Goal: Task Accomplishment & Management: Complete application form

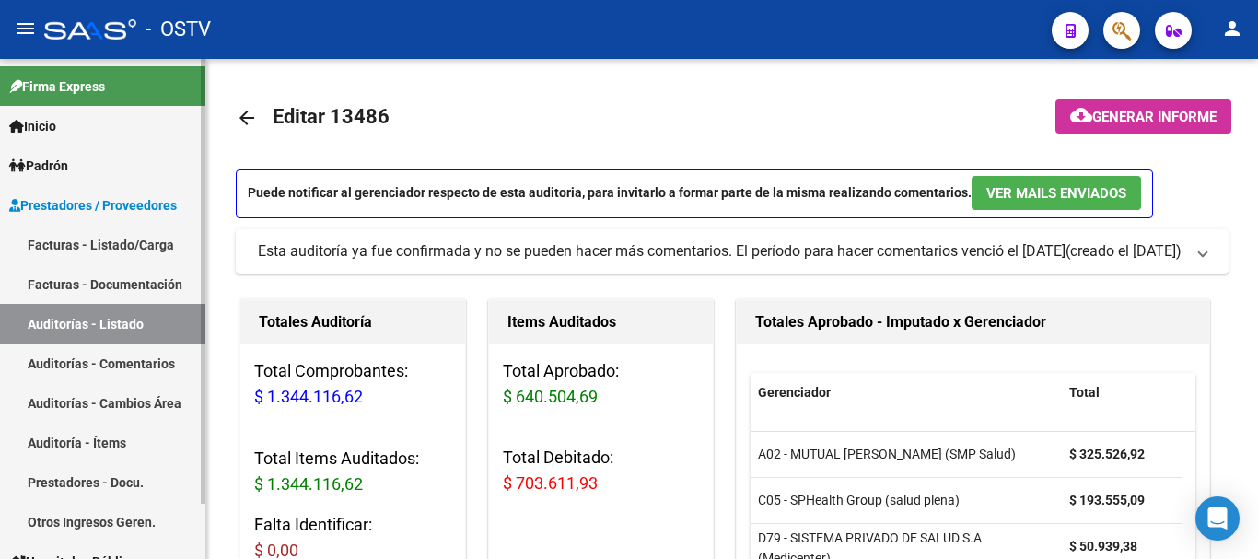
click at [91, 331] on link "Auditorías - Listado" at bounding box center [102, 324] width 205 height 40
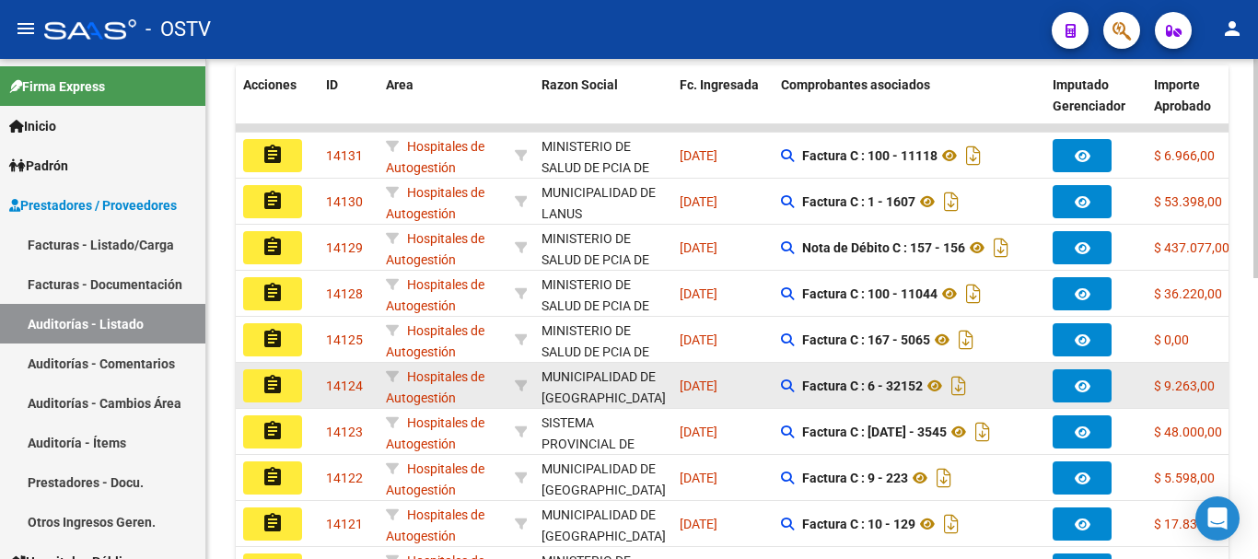
scroll to position [524, 0]
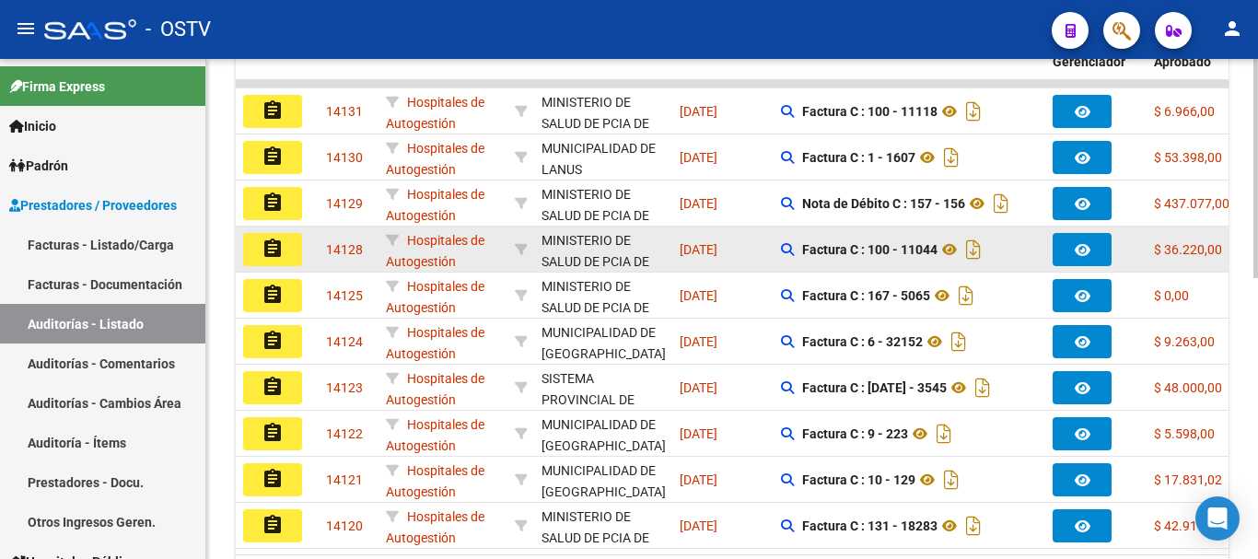
click at [269, 247] on mat-icon "assignment" at bounding box center [273, 249] width 22 height 22
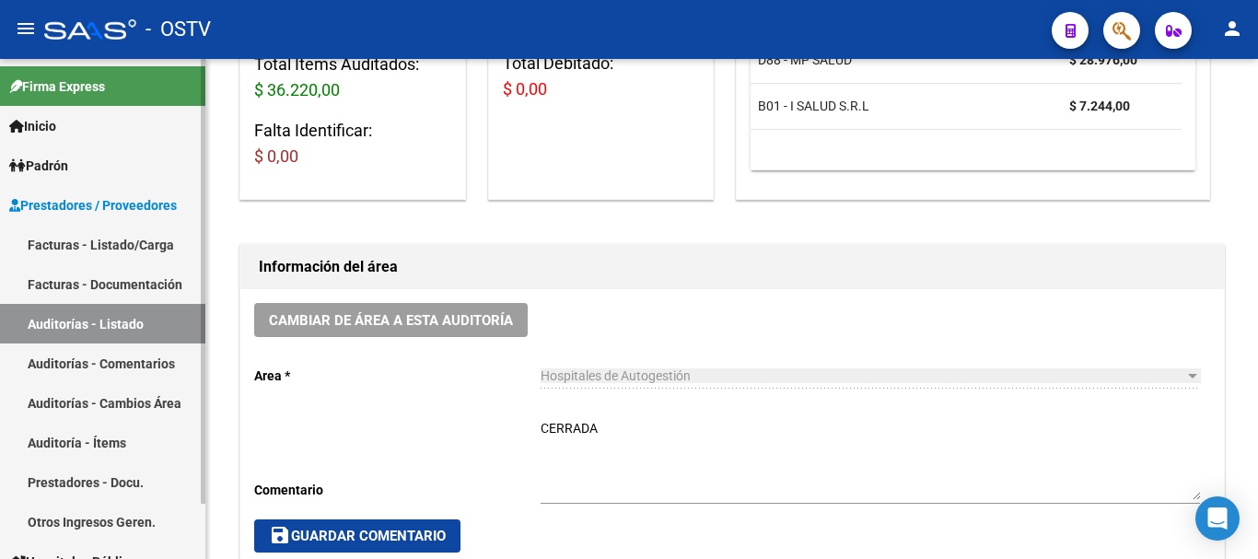
scroll to position [92, 0]
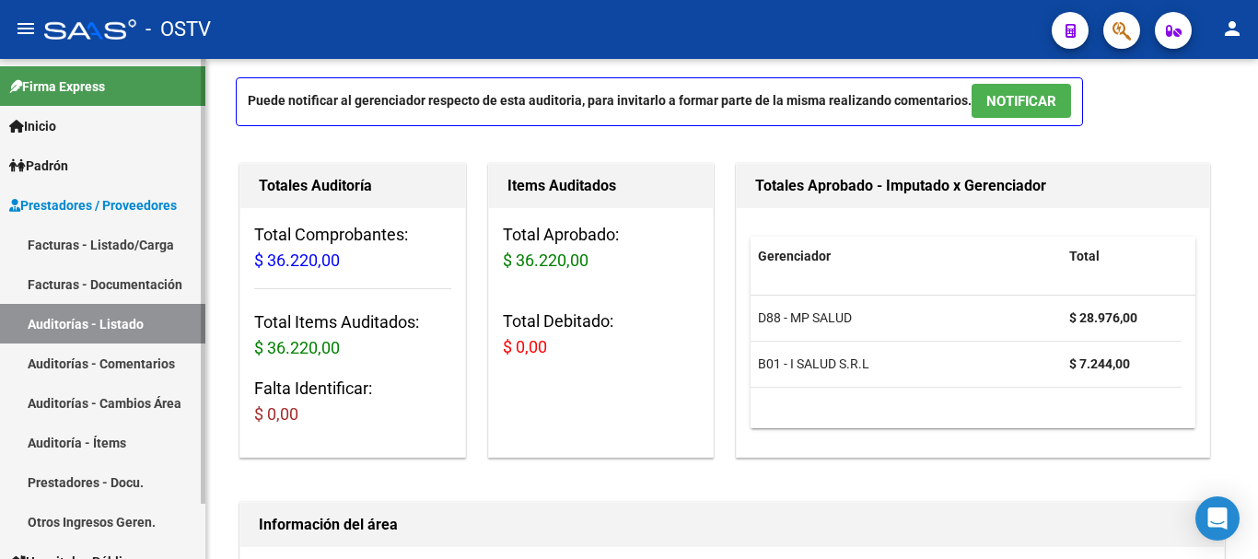
click at [143, 326] on link "Auditorías - Listado" at bounding box center [102, 324] width 205 height 40
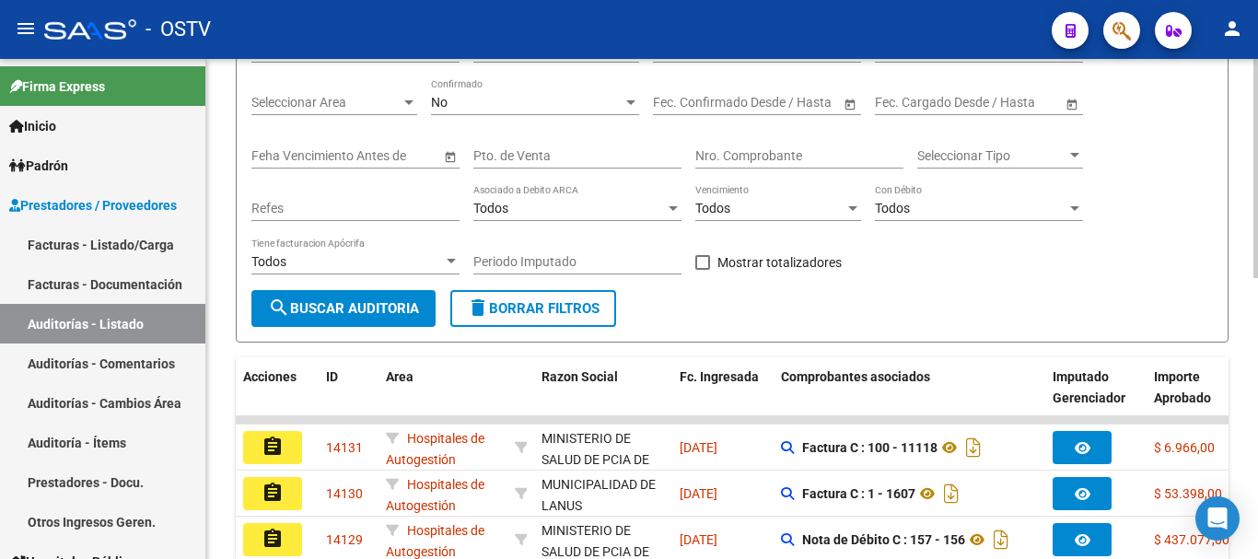
scroll to position [184, 0]
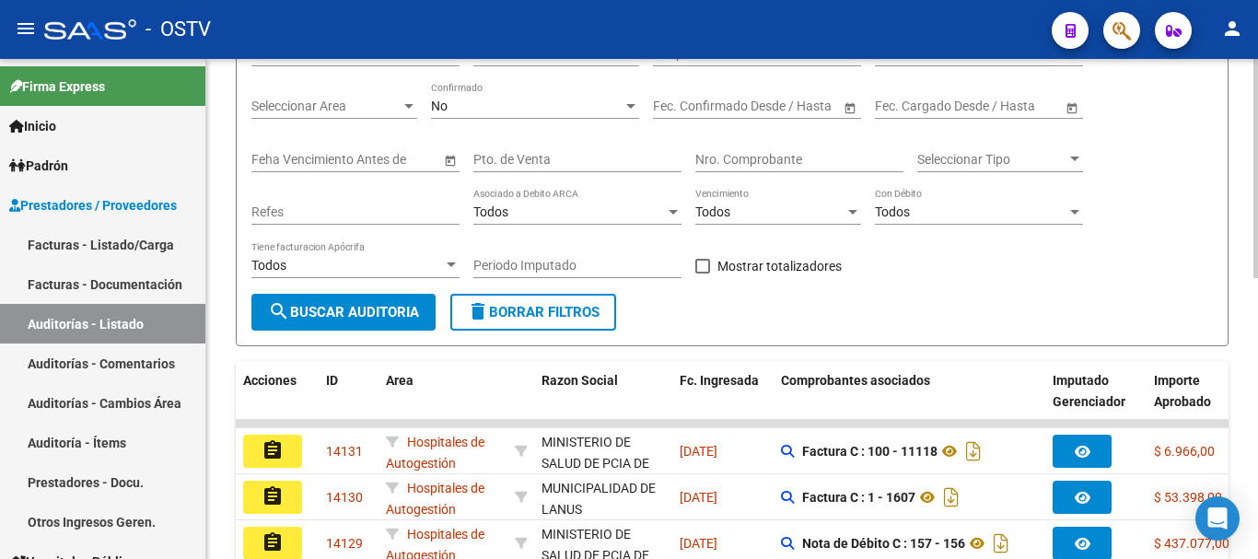
click at [759, 156] on input "Nro. Comprobante" at bounding box center [799, 160] width 208 height 16
paste input "161108"
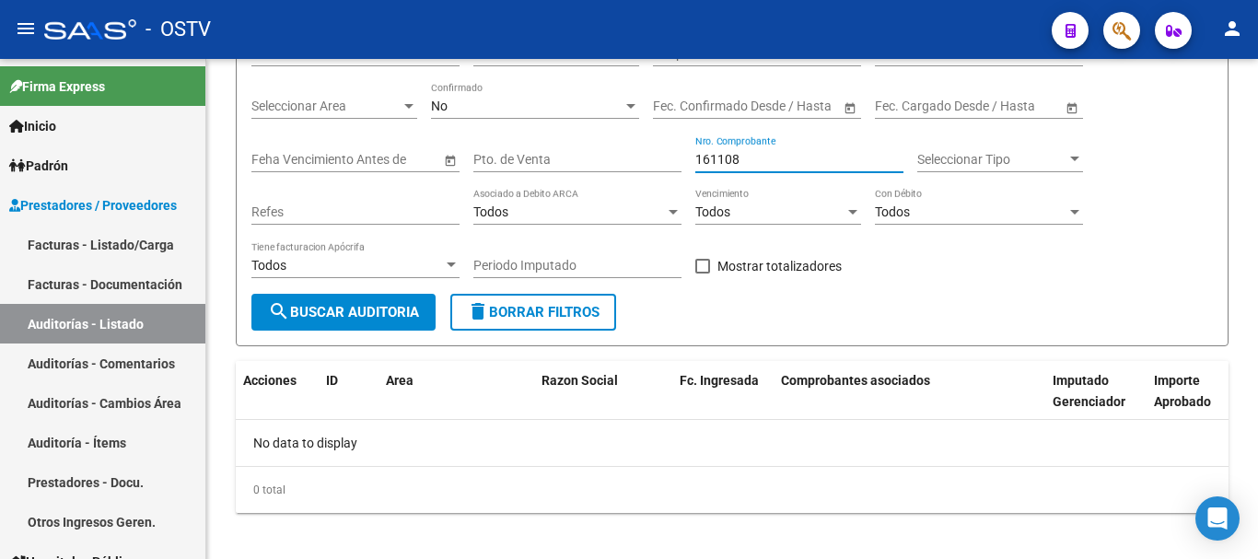
type input "161108"
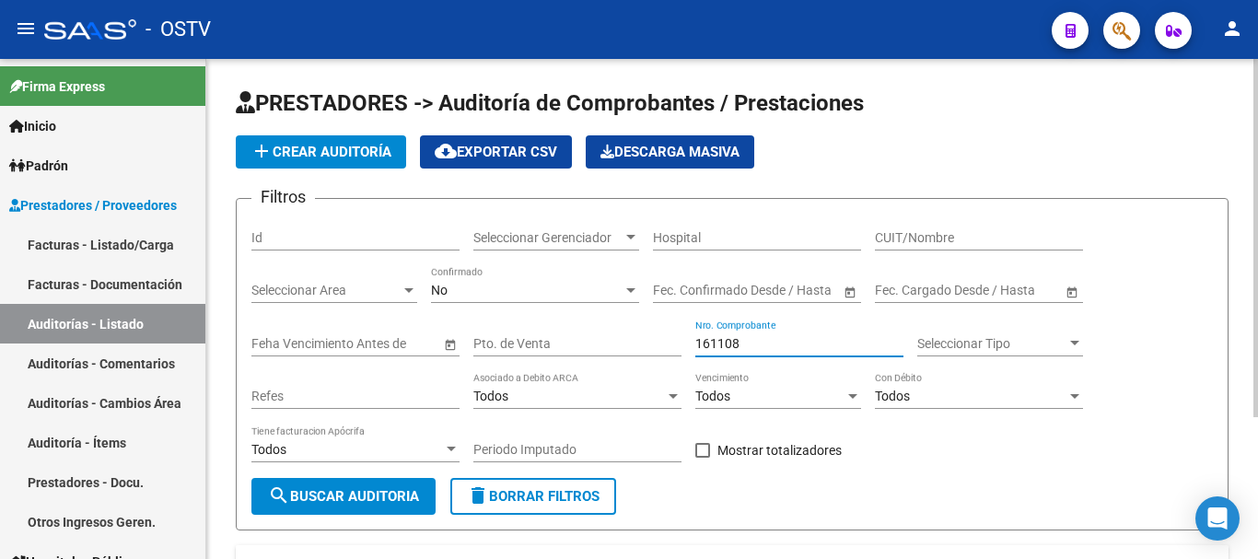
click at [335, 150] on span "add Crear Auditoría" at bounding box center [321, 152] width 141 height 17
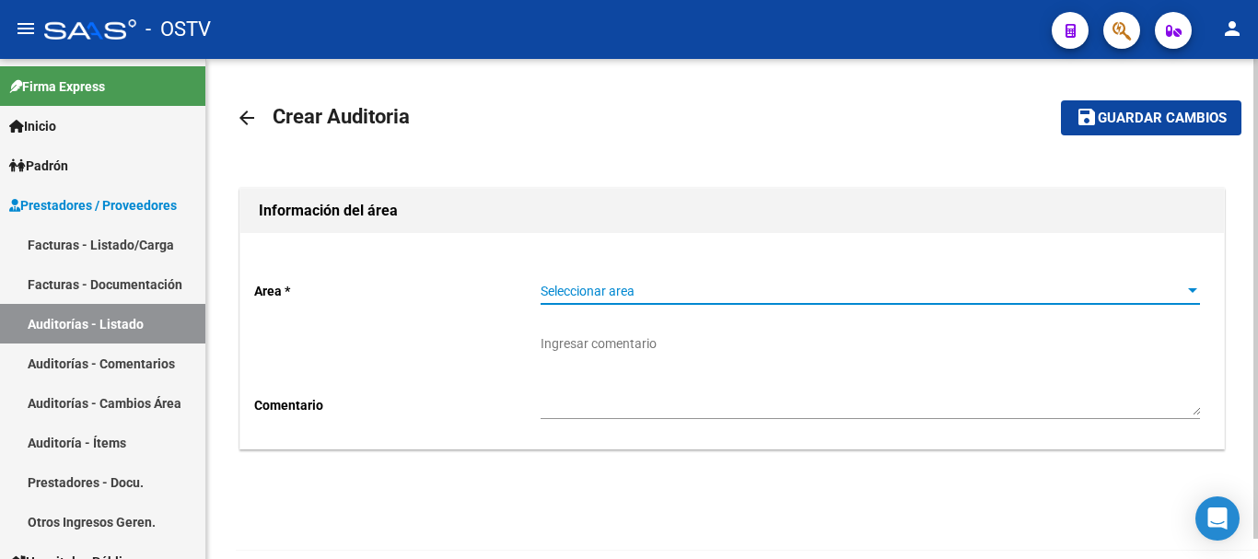
click at [635, 290] on span "Seleccionar area" at bounding box center [862, 292] width 643 height 16
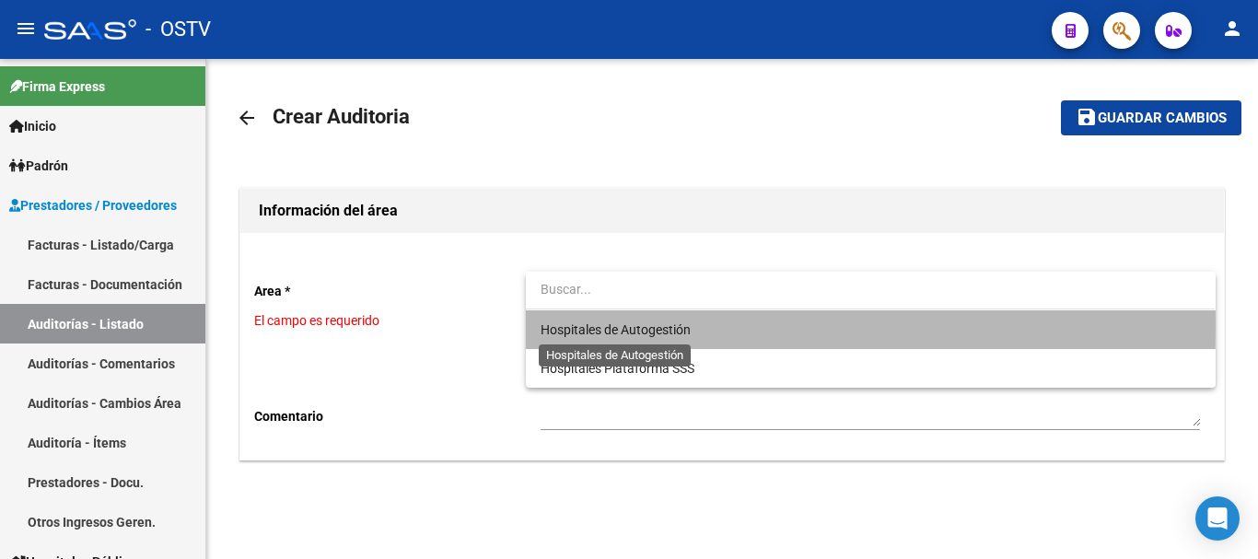
click at [626, 324] on span "Hospitales de Autogestión" at bounding box center [616, 329] width 150 height 15
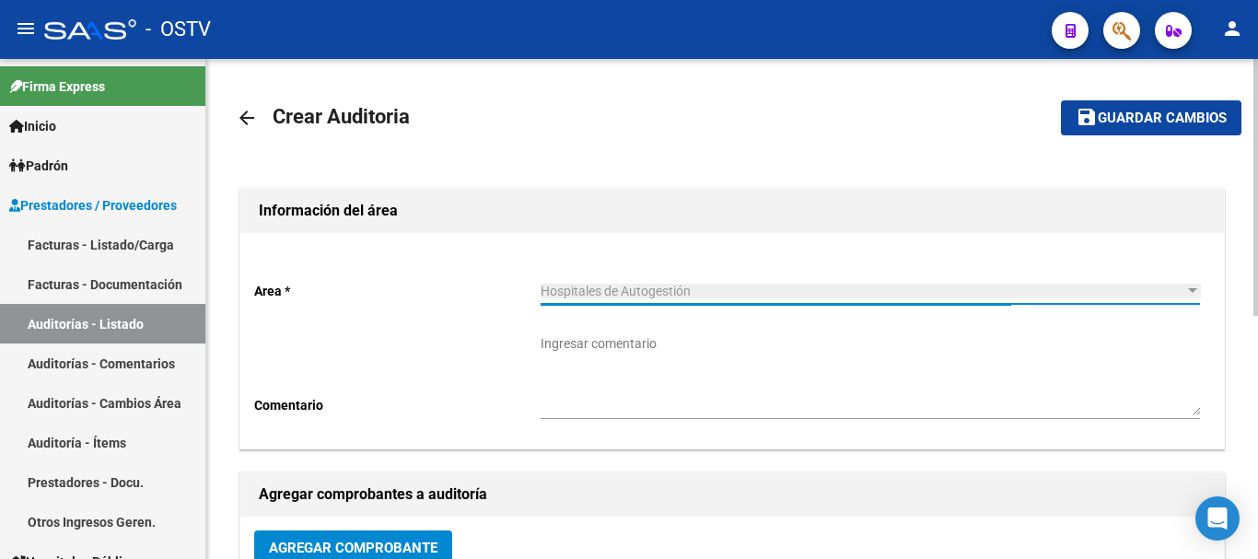
scroll to position [92, 0]
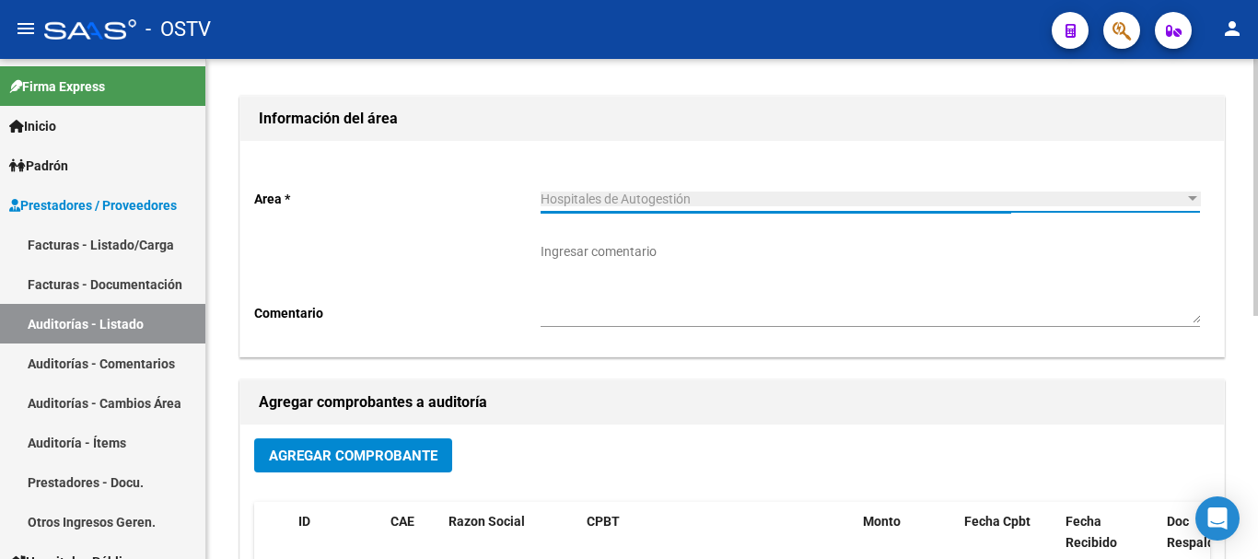
click at [365, 458] on span "Agregar Comprobante" at bounding box center [353, 456] width 169 height 17
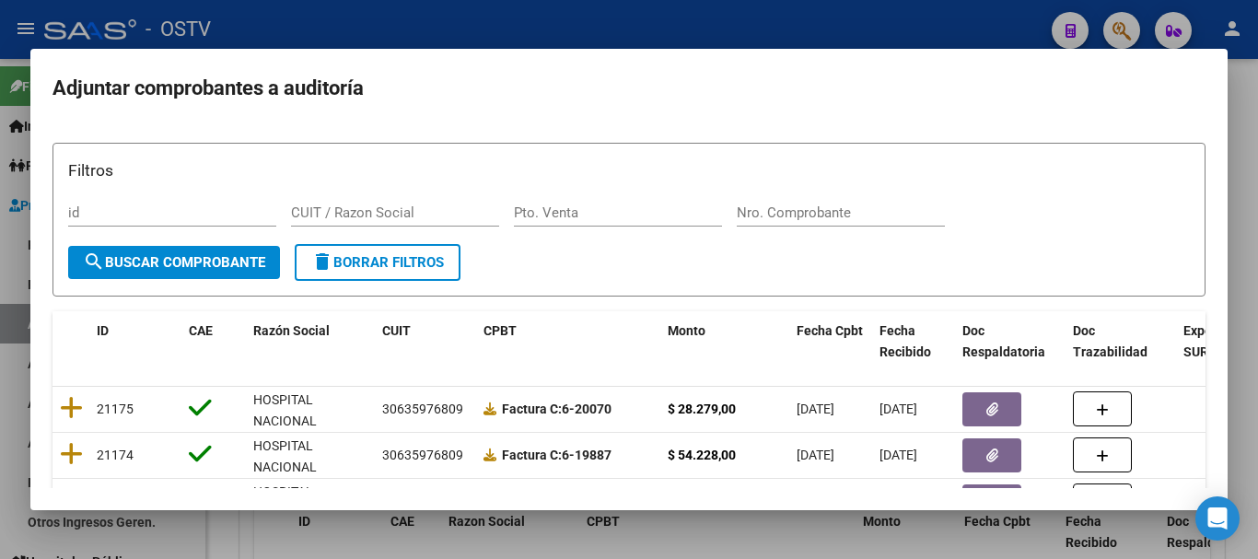
click at [798, 223] on div "Nro. Comprobante" at bounding box center [841, 213] width 208 height 28
paste input "161108"
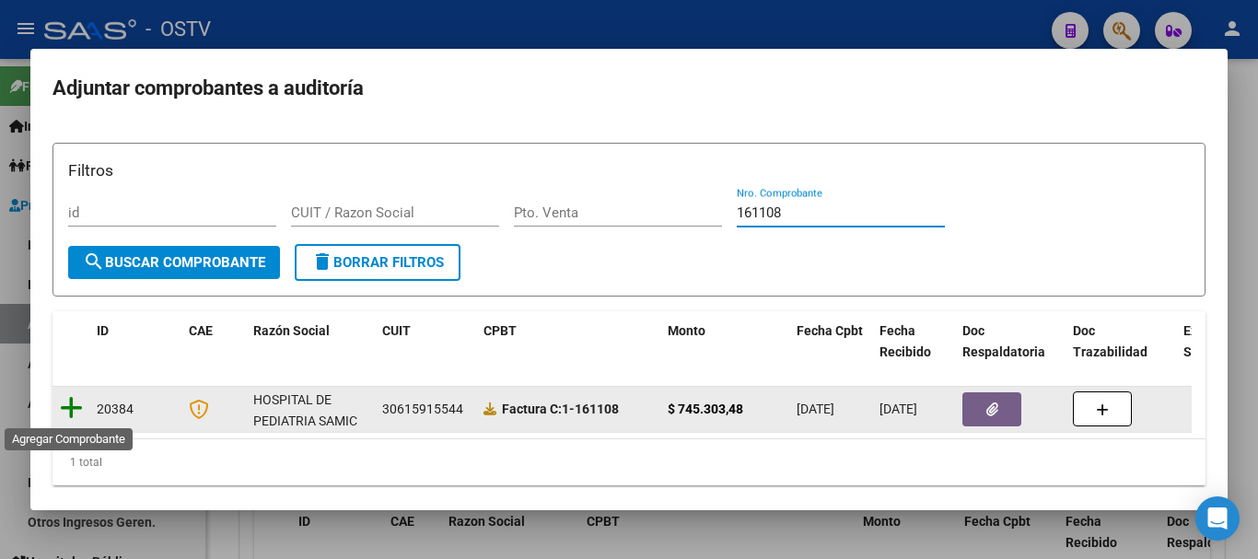
type input "161108"
click at [64, 404] on icon at bounding box center [71, 408] width 23 height 26
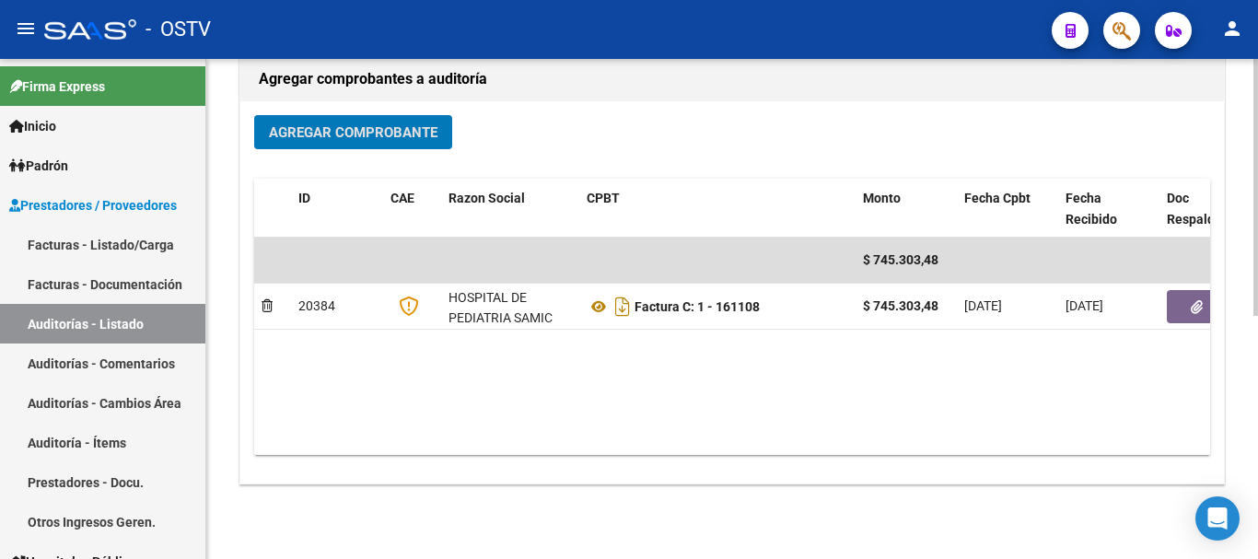
scroll to position [460, 0]
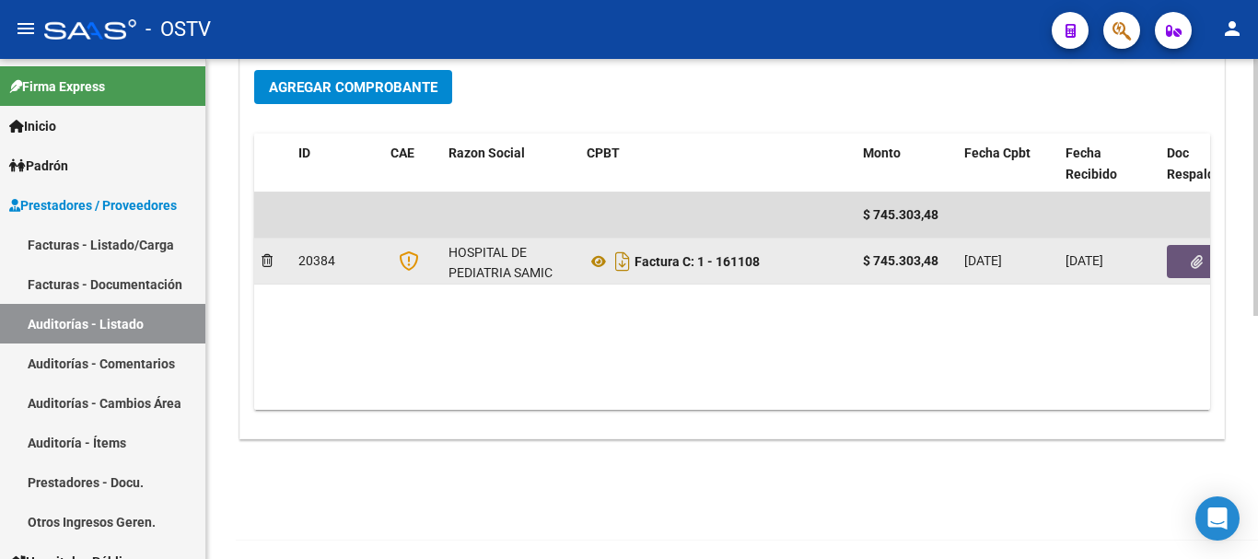
click at [1188, 265] on button "button" at bounding box center [1196, 261] width 59 height 33
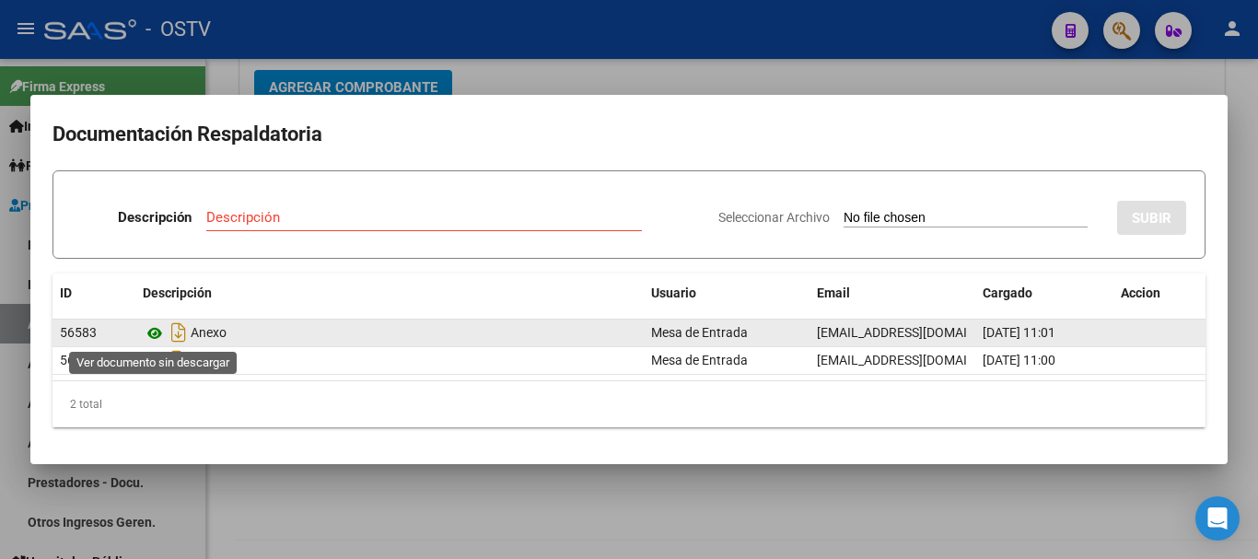
click at [156, 334] on icon at bounding box center [155, 333] width 24 height 22
click at [157, 326] on icon at bounding box center [155, 333] width 24 height 22
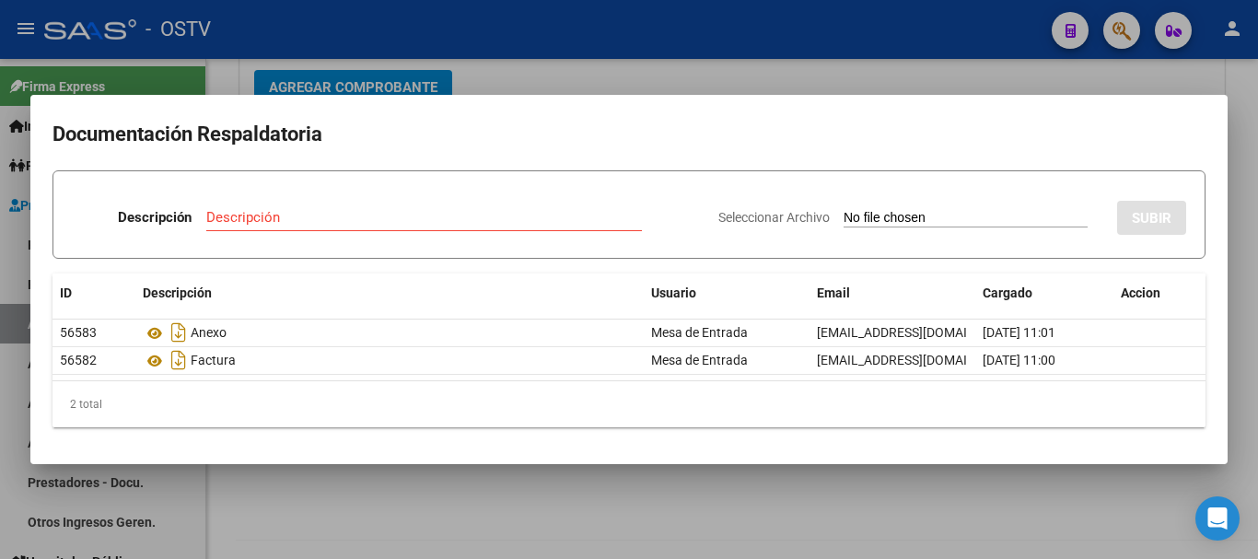
click at [718, 67] on div at bounding box center [629, 279] width 1258 height 559
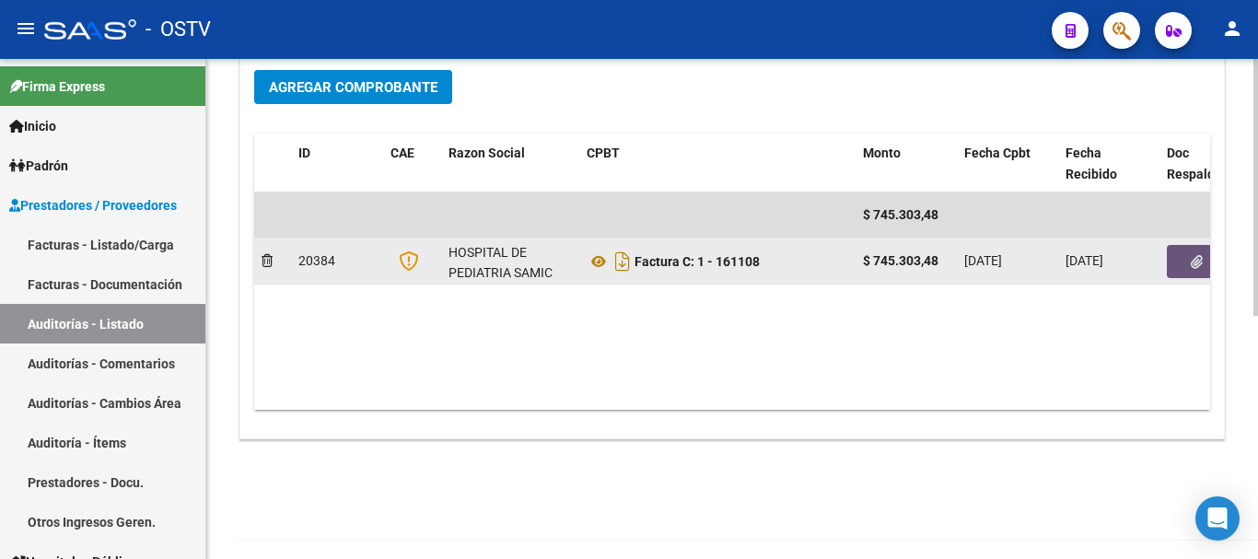
click at [1191, 264] on icon "button" at bounding box center [1197, 262] width 12 height 14
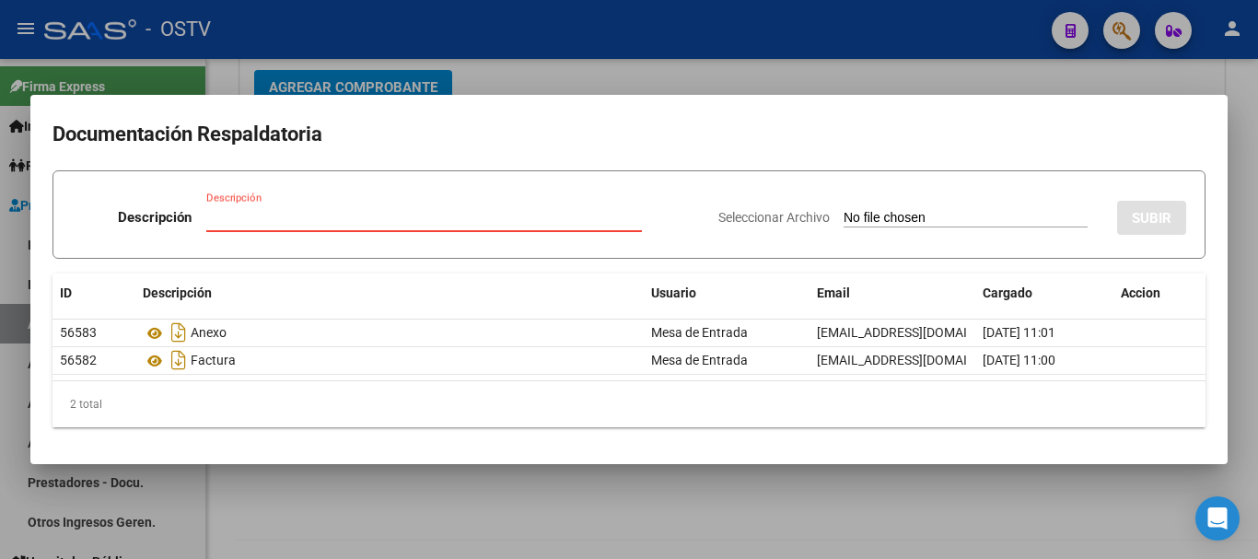
click at [554, 75] on div at bounding box center [629, 279] width 1258 height 559
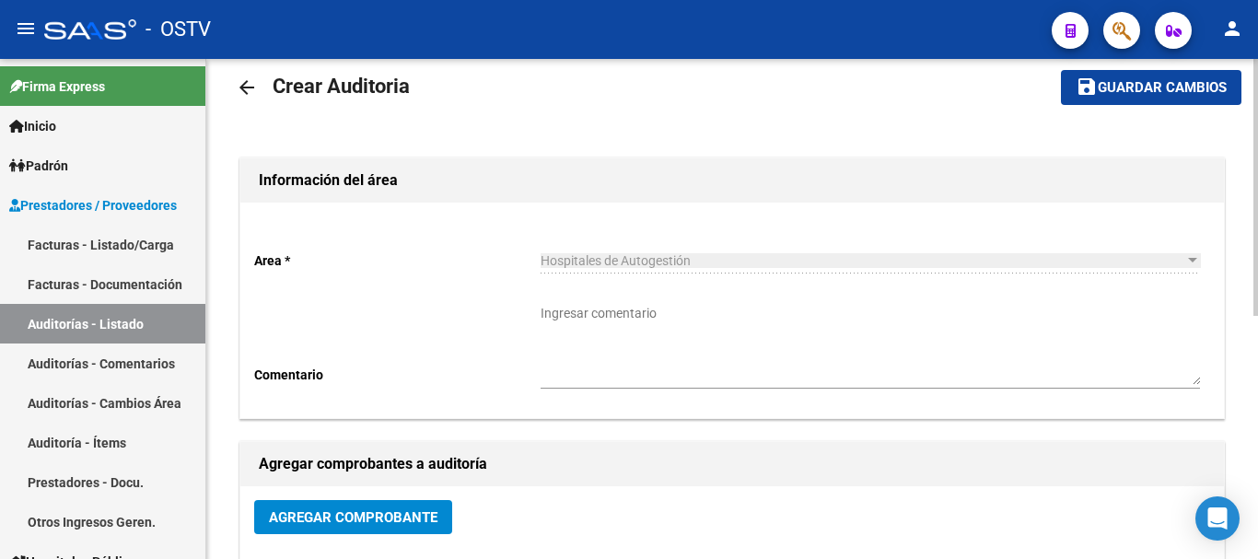
scroll to position [0, 0]
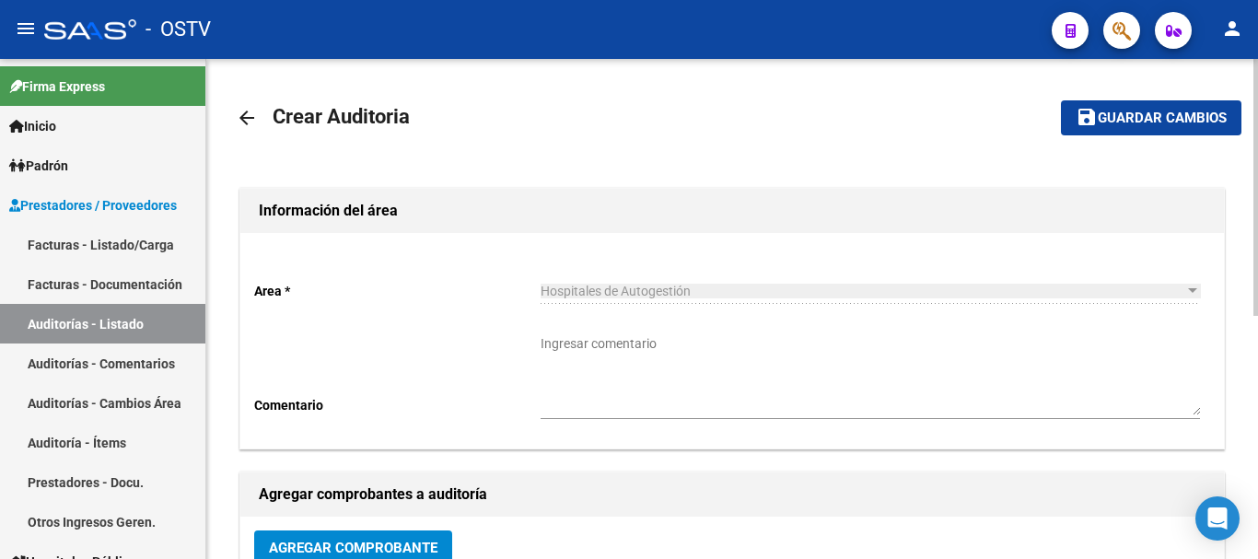
click at [255, 114] on mat-icon "arrow_back" at bounding box center [247, 118] width 22 height 22
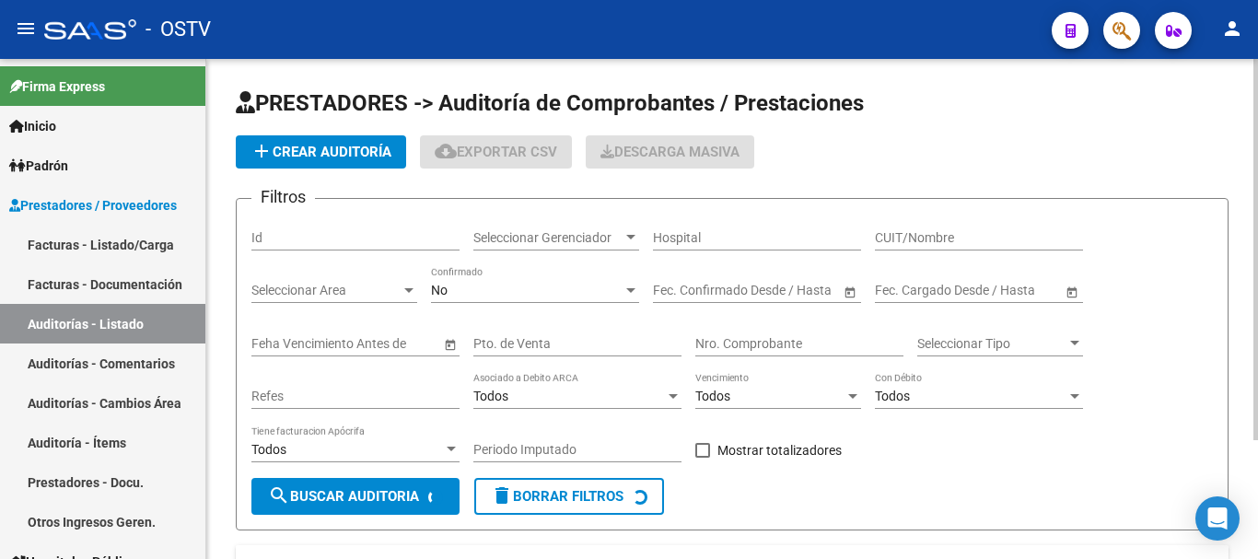
click at [328, 161] on button "add Crear Auditoría" at bounding box center [321, 151] width 170 height 33
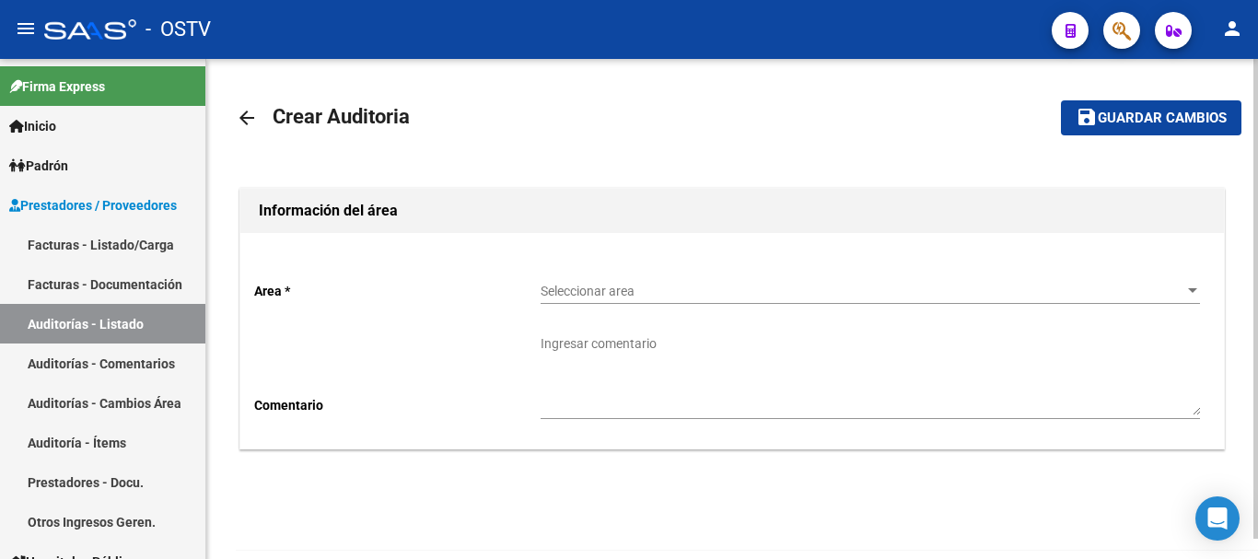
click at [697, 288] on span "Seleccionar area" at bounding box center [862, 292] width 643 height 16
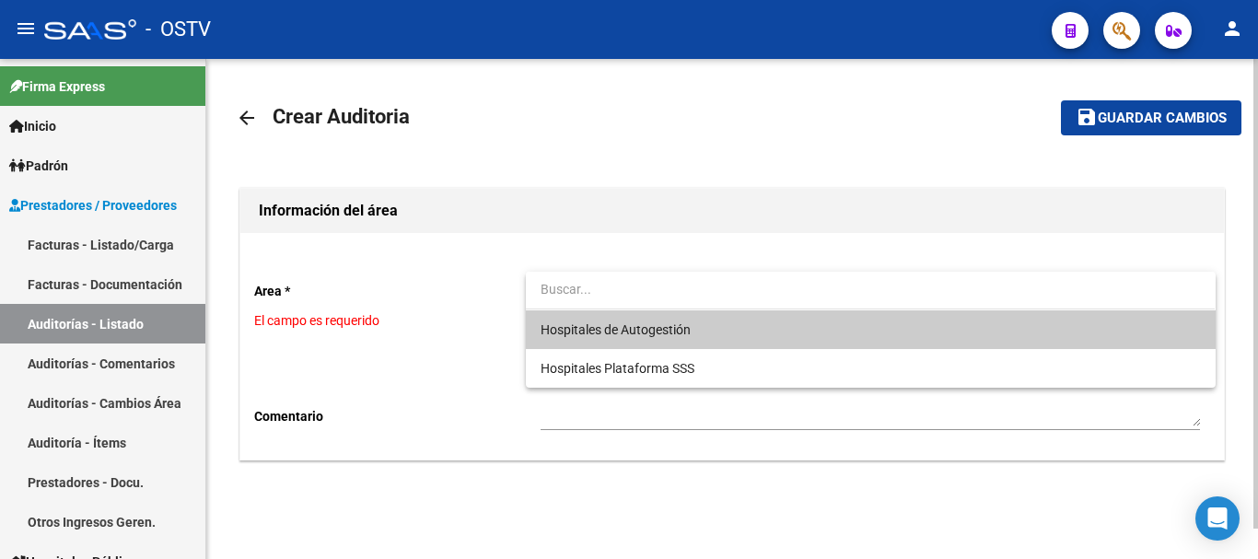
click at [600, 325] on span "Hospitales de Autogestión" at bounding box center [616, 329] width 150 height 15
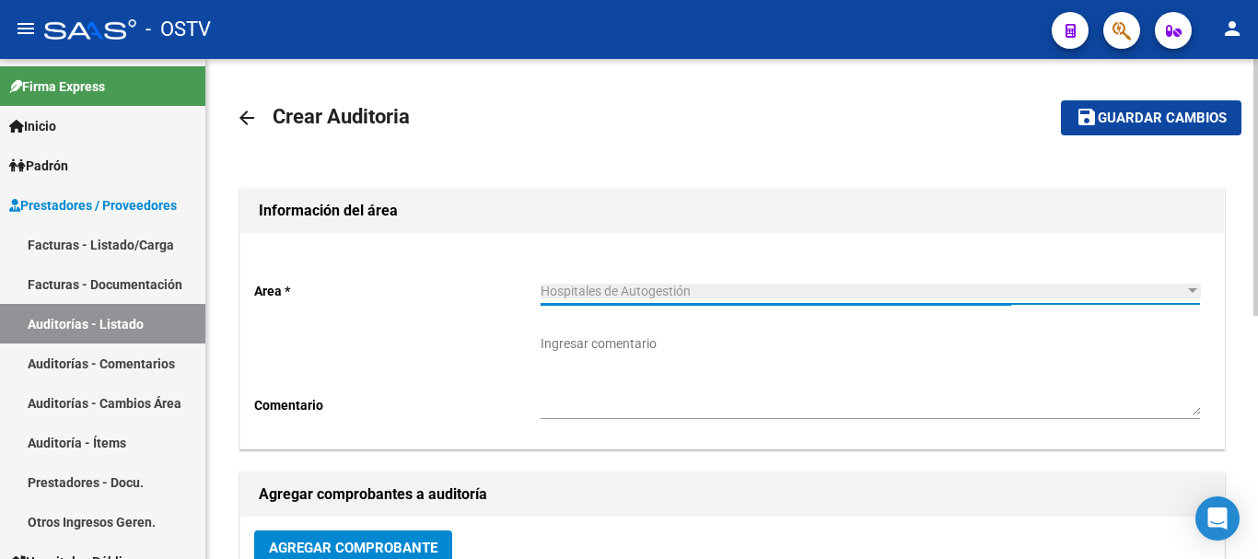
scroll to position [92, 0]
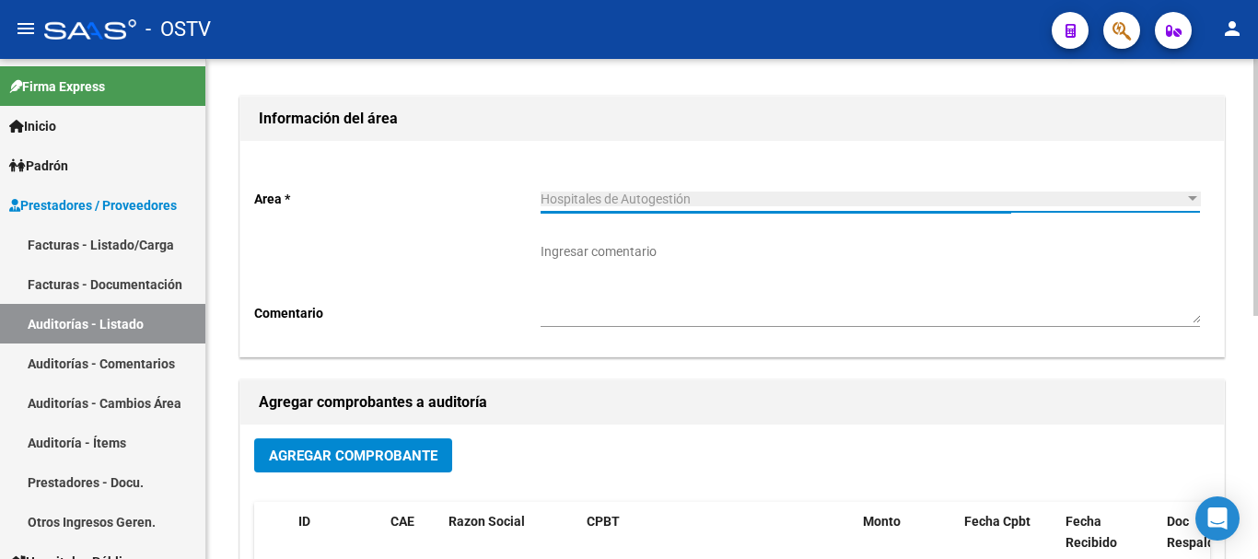
click at [395, 472] on button "Agregar Comprobante" at bounding box center [353, 455] width 198 height 34
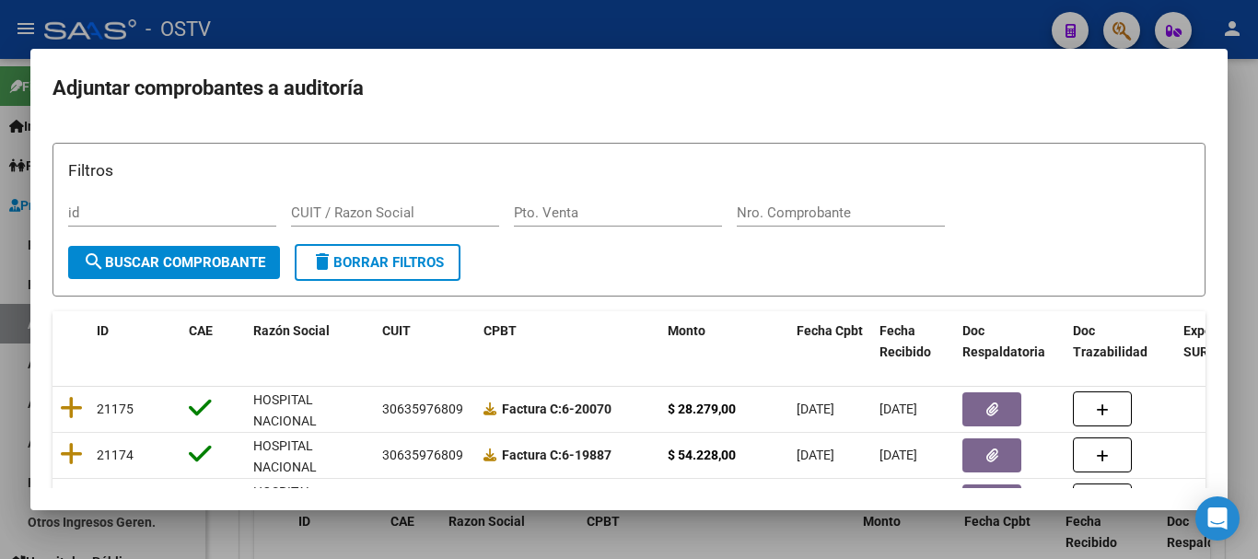
click at [807, 222] on div "Nro. Comprobante" at bounding box center [841, 213] width 208 height 28
paste input "161496"
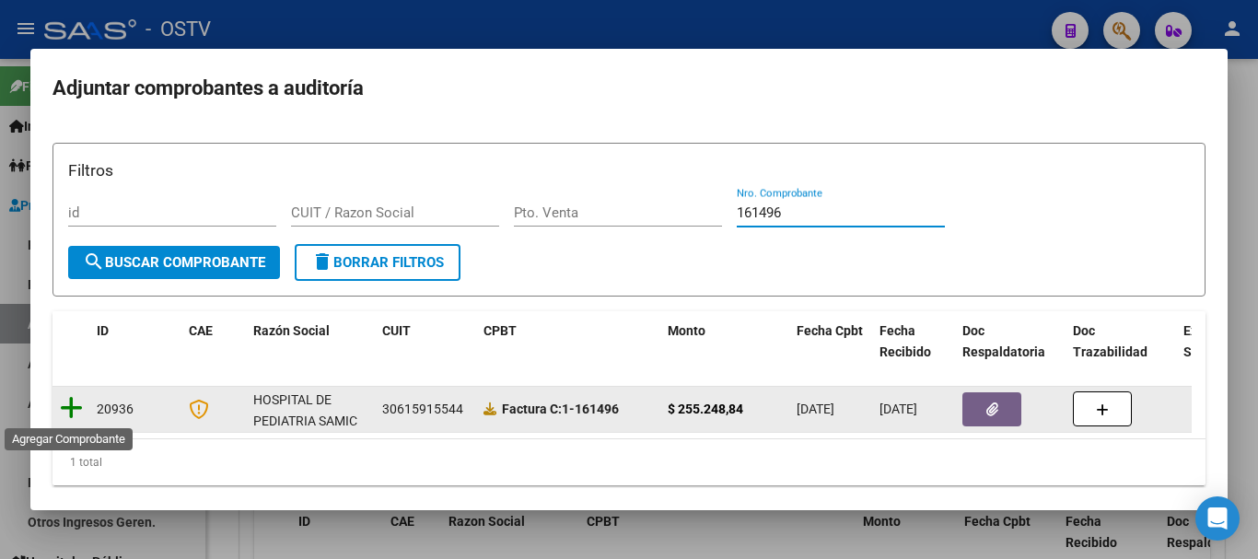
type input "161496"
click at [65, 402] on icon at bounding box center [71, 408] width 23 height 26
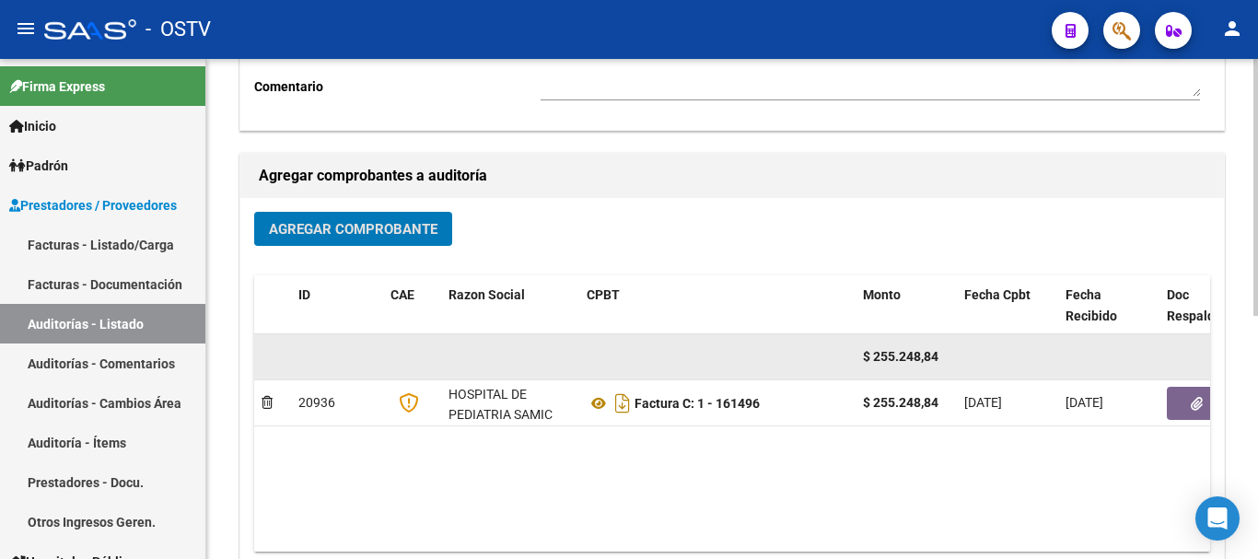
scroll to position [472, 0]
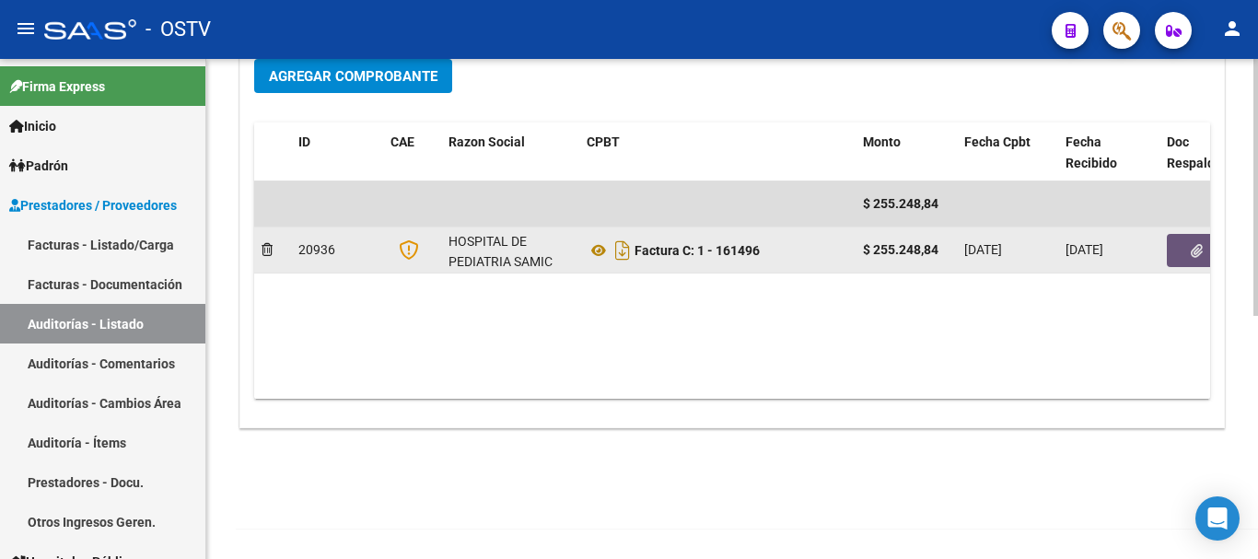
click at [1183, 256] on button "button" at bounding box center [1196, 250] width 59 height 33
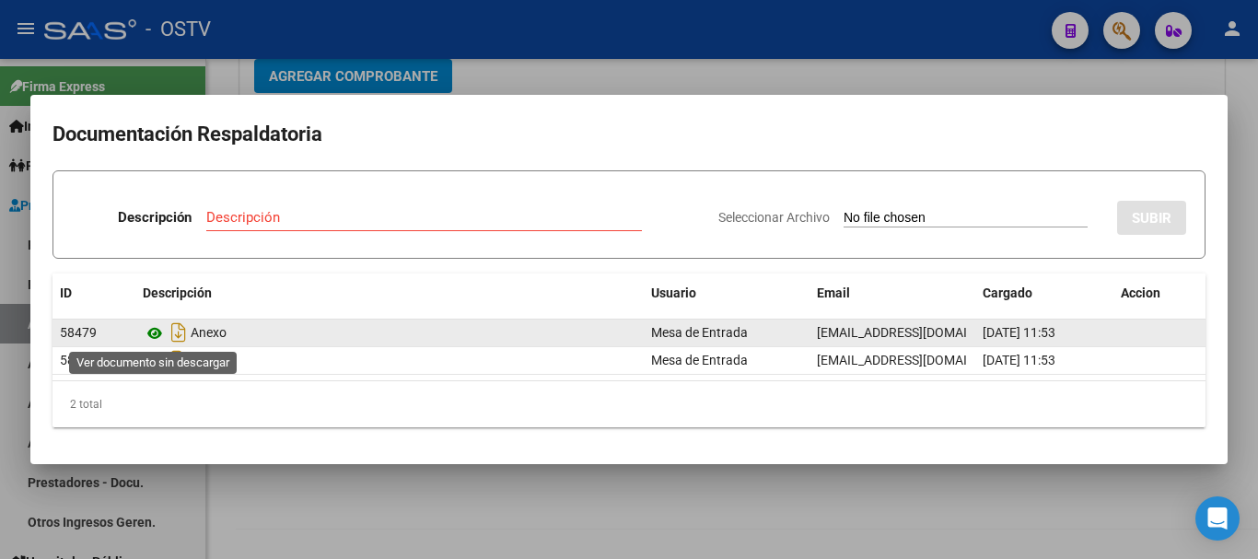
click at [153, 328] on icon at bounding box center [155, 333] width 24 height 22
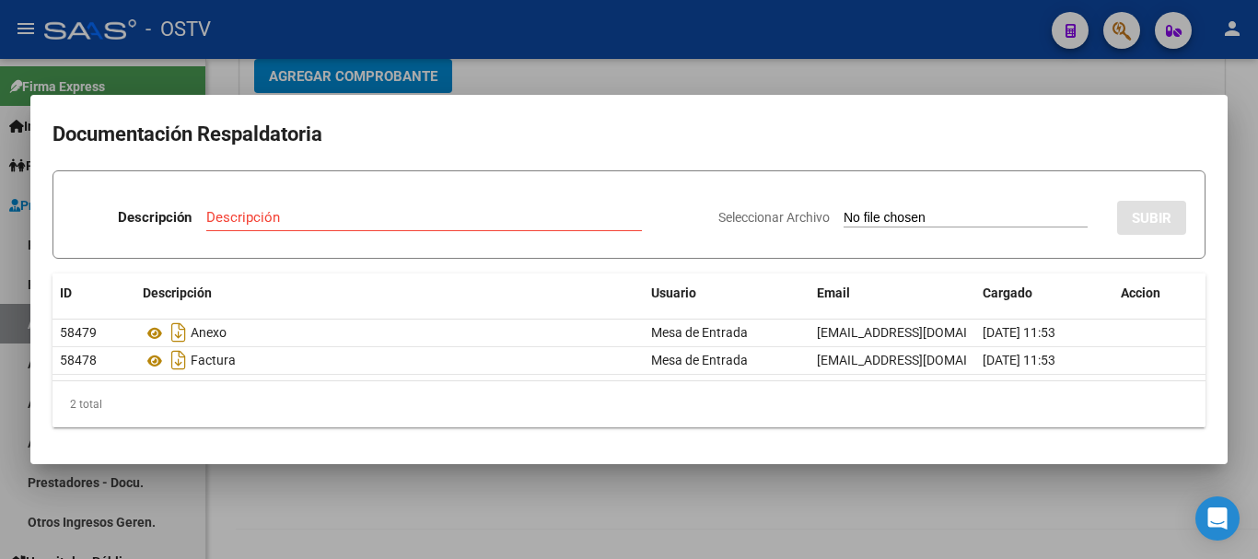
click at [748, 61] on div at bounding box center [629, 279] width 1258 height 559
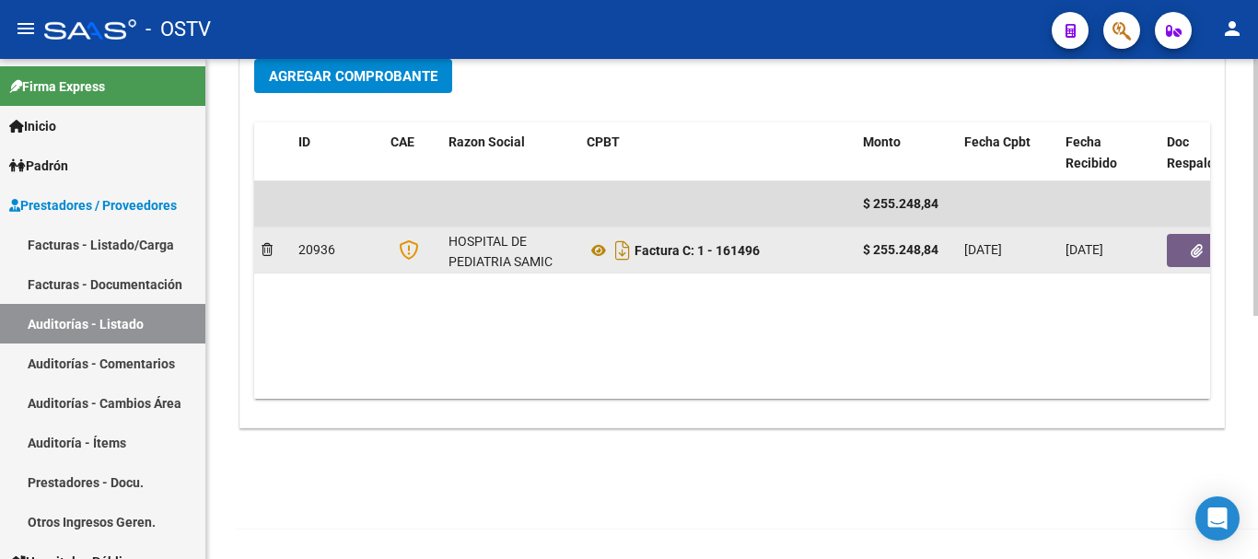
click at [1185, 253] on button "button" at bounding box center [1196, 250] width 59 height 33
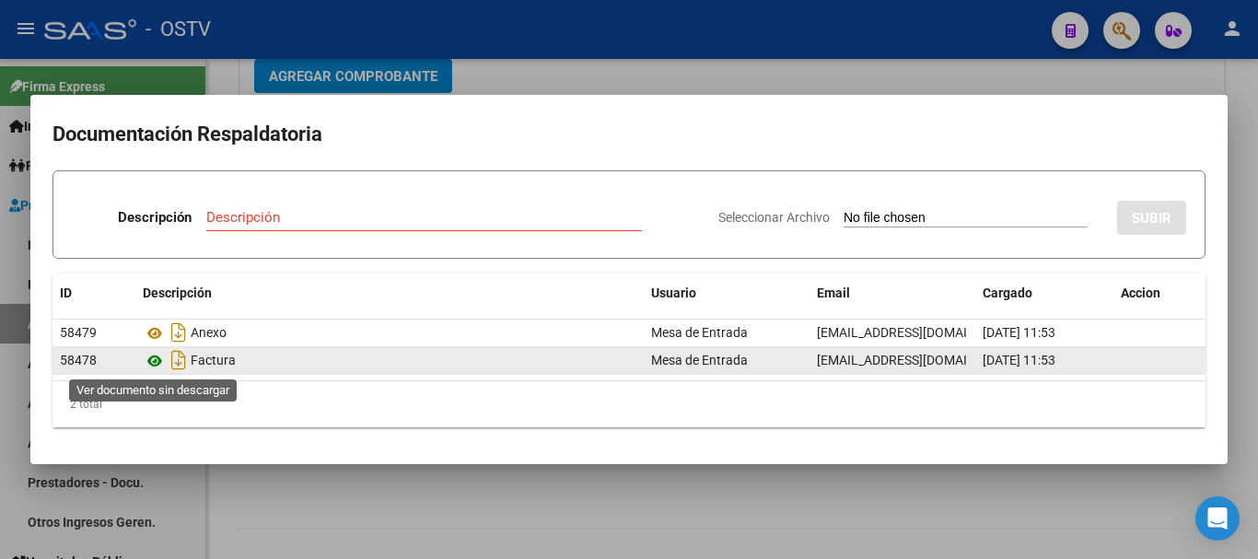
click at [154, 356] on icon at bounding box center [155, 361] width 24 height 22
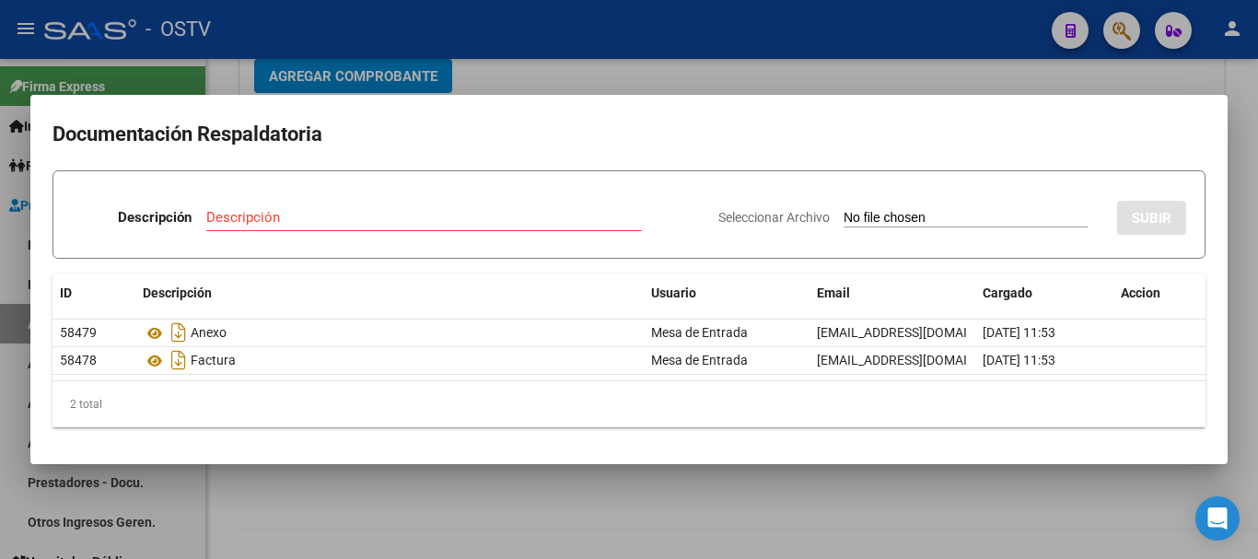
click at [586, 64] on div at bounding box center [629, 279] width 1258 height 559
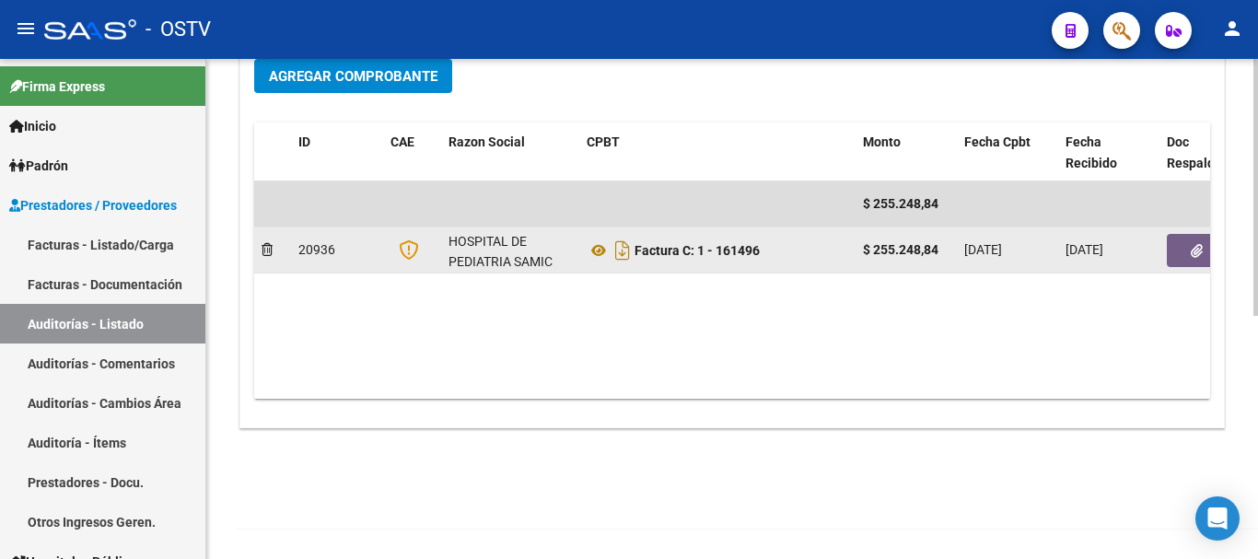
click at [1206, 257] on button "button" at bounding box center [1196, 250] width 59 height 33
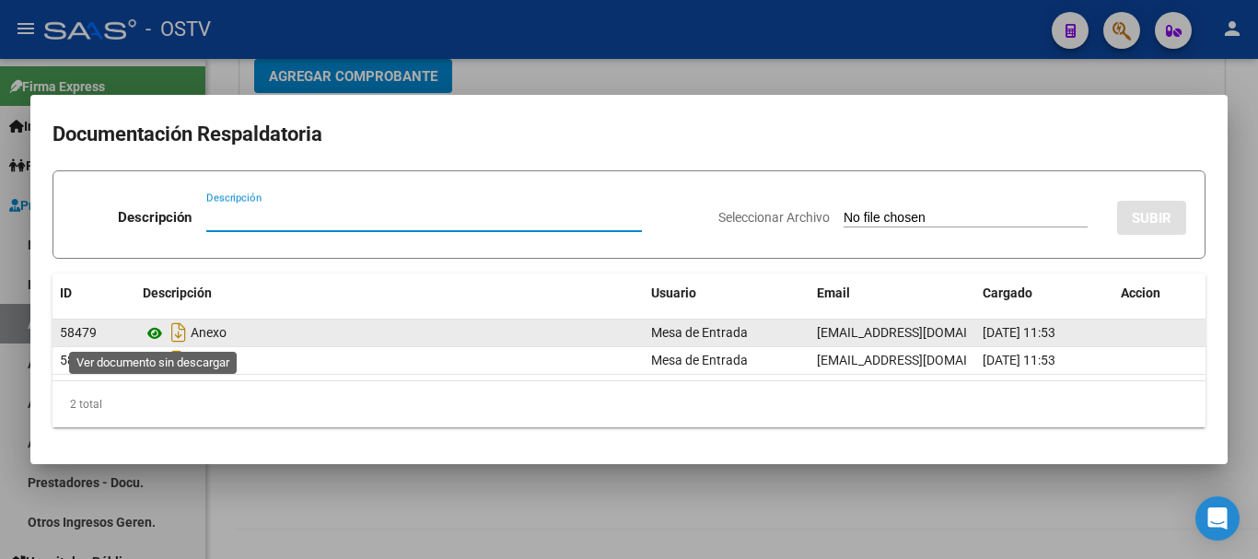
click at [160, 330] on icon at bounding box center [155, 333] width 24 height 22
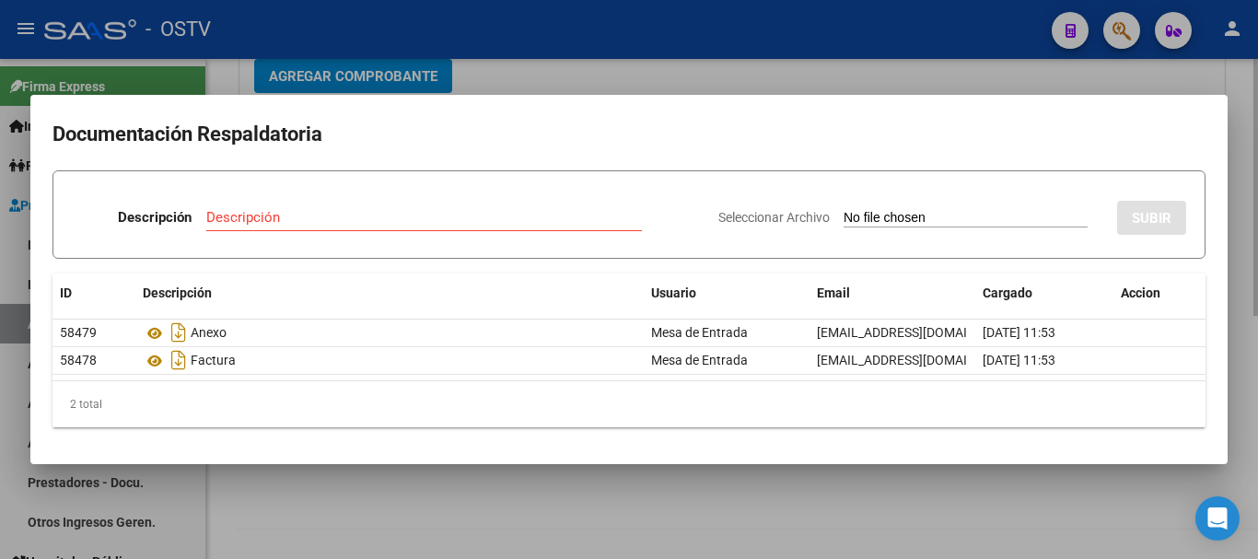
click at [580, 58] on div at bounding box center [629, 279] width 1258 height 559
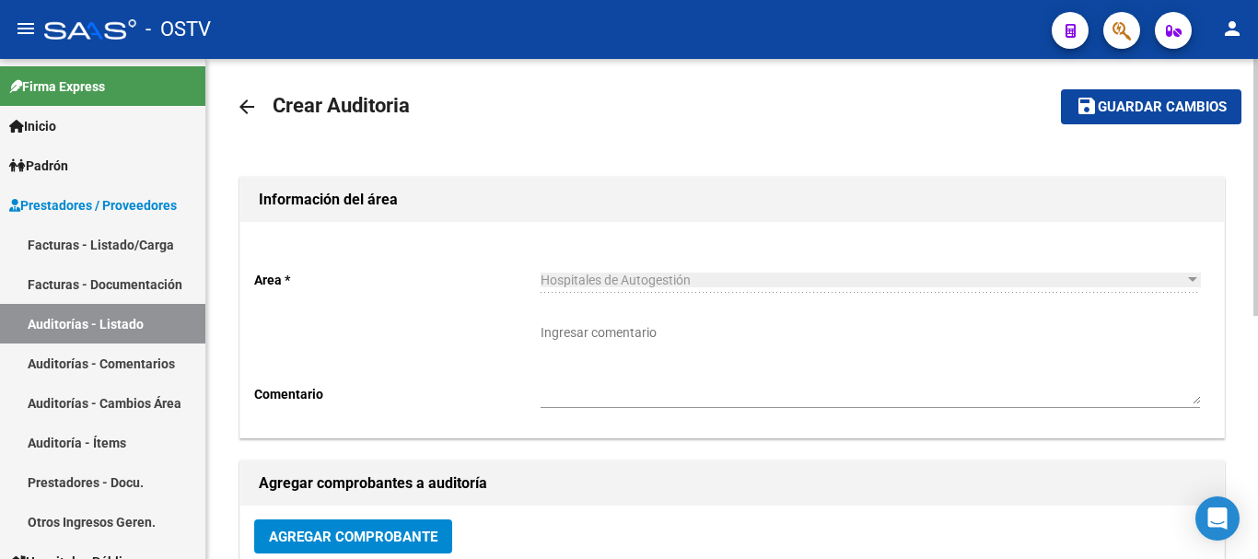
scroll to position [0, 0]
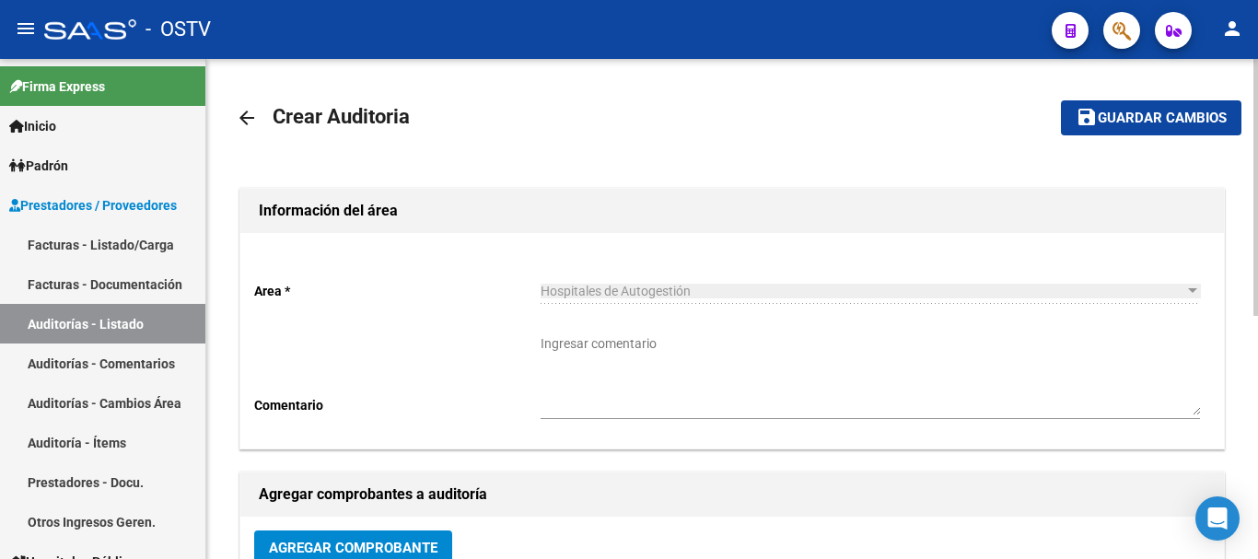
click at [241, 113] on mat-icon "arrow_back" at bounding box center [247, 118] width 22 height 22
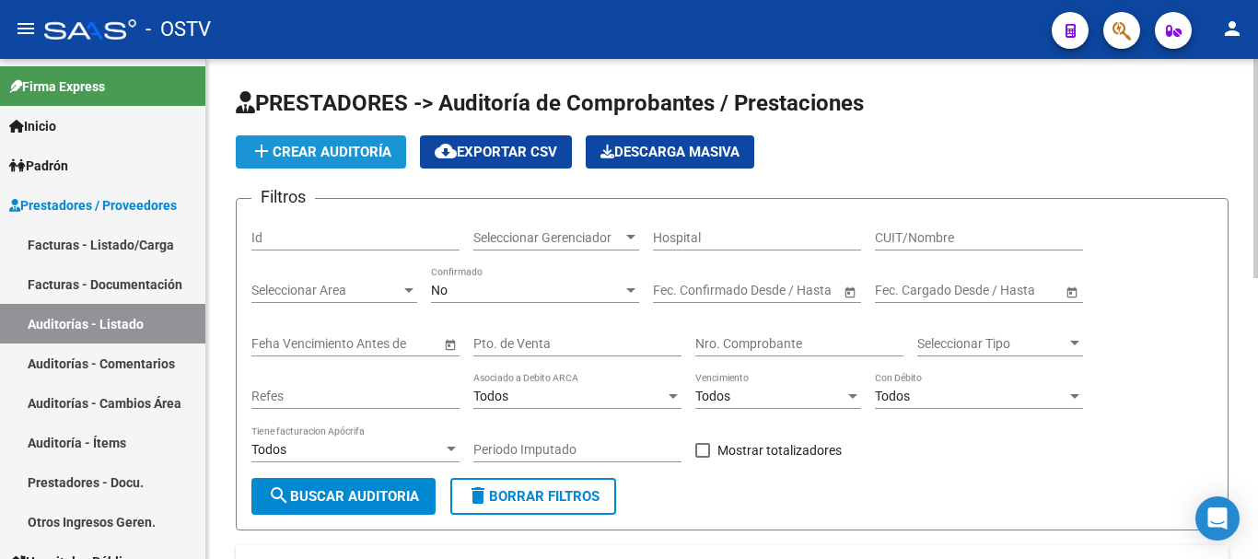
click at [310, 146] on span "add Crear Auditoría" at bounding box center [321, 152] width 141 height 17
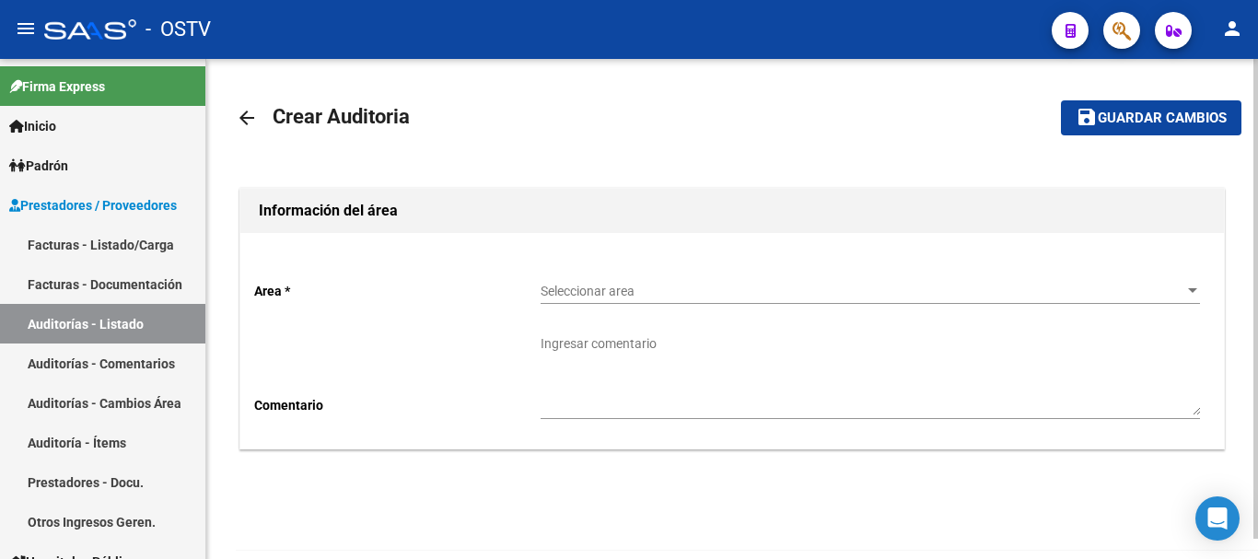
click at [784, 285] on span "Seleccionar area" at bounding box center [862, 292] width 643 height 16
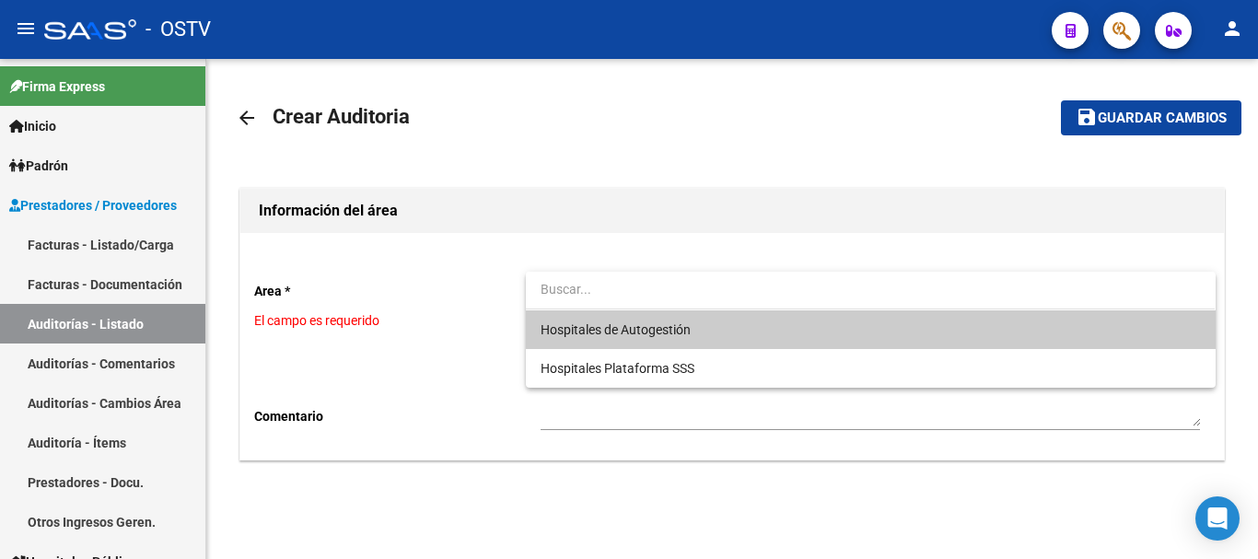
click at [707, 332] on span "Hospitales de Autogestión" at bounding box center [870, 329] width 659 height 39
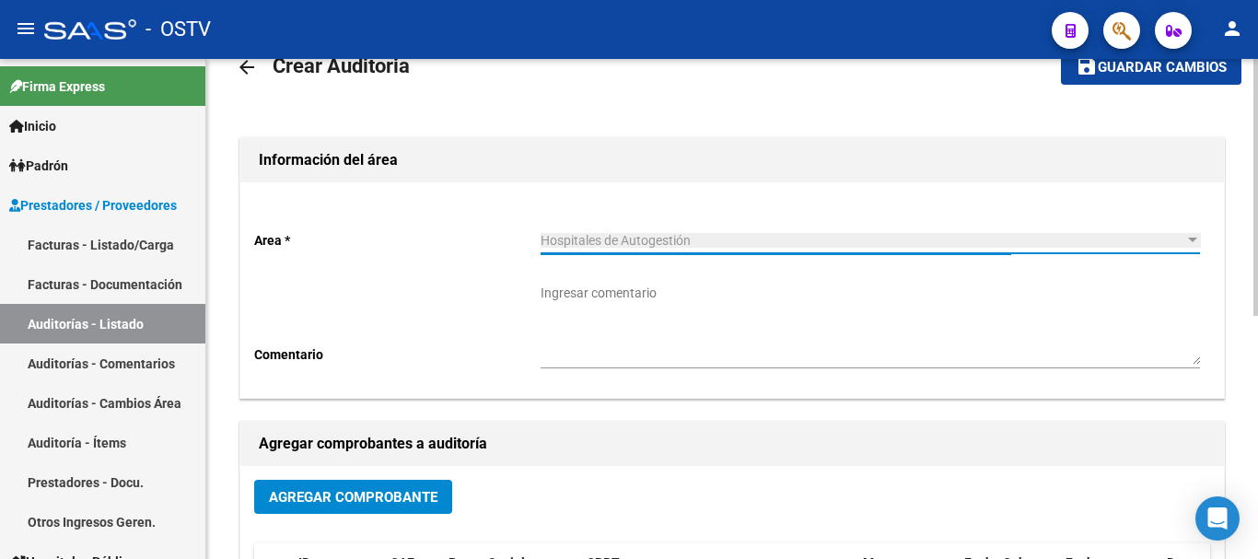
scroll to position [184, 0]
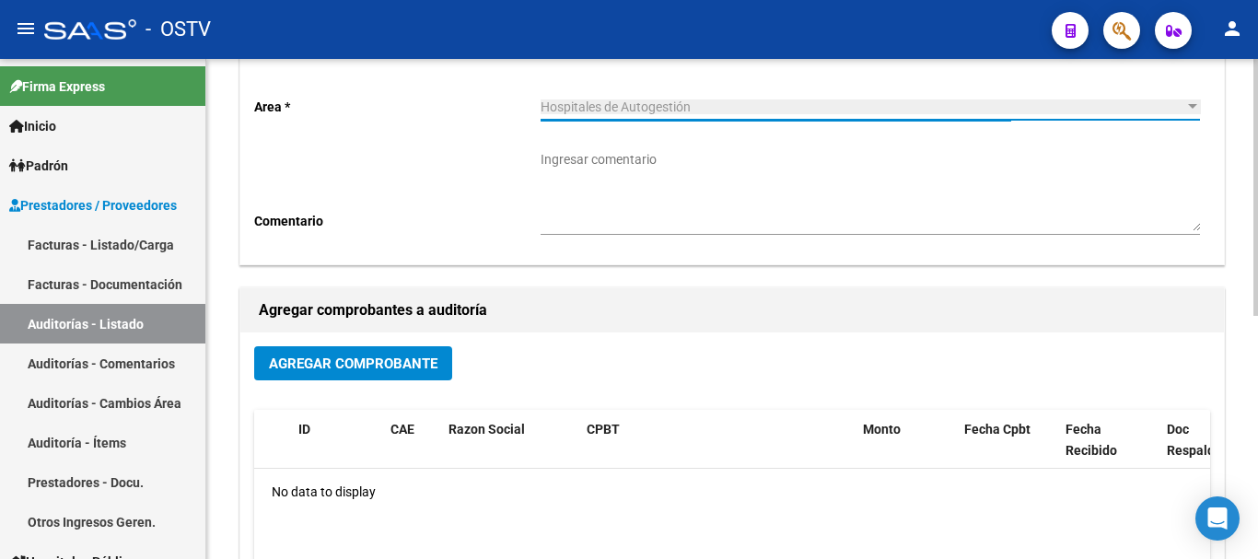
click at [402, 355] on span "Agregar Comprobante" at bounding box center [353, 363] width 169 height 17
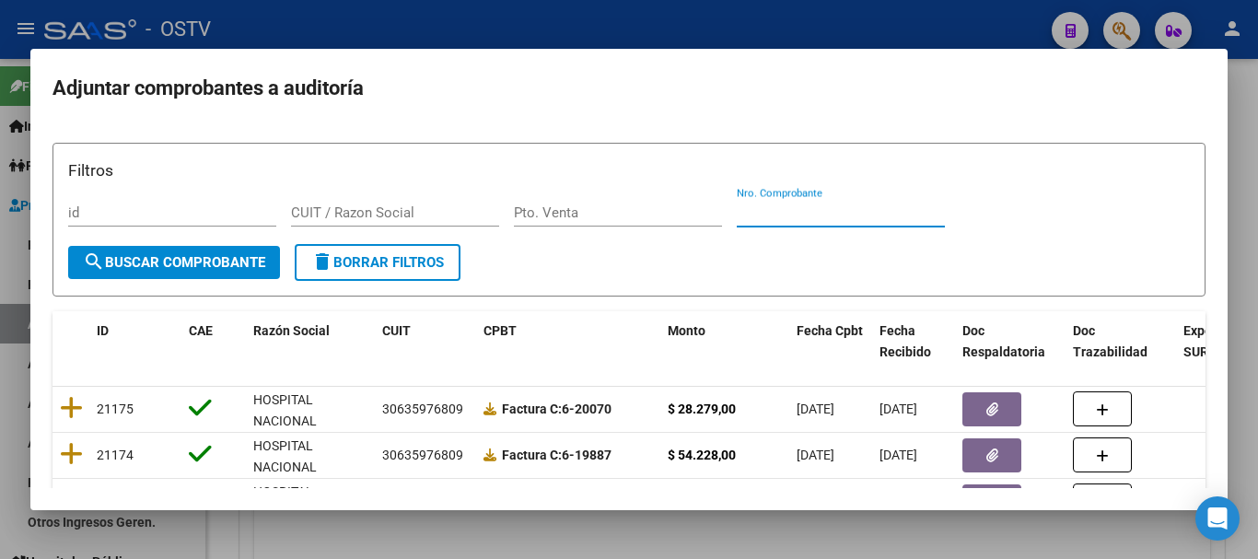
click at [827, 214] on input "Nro. Comprobante" at bounding box center [841, 212] width 208 height 17
paste input "161497"
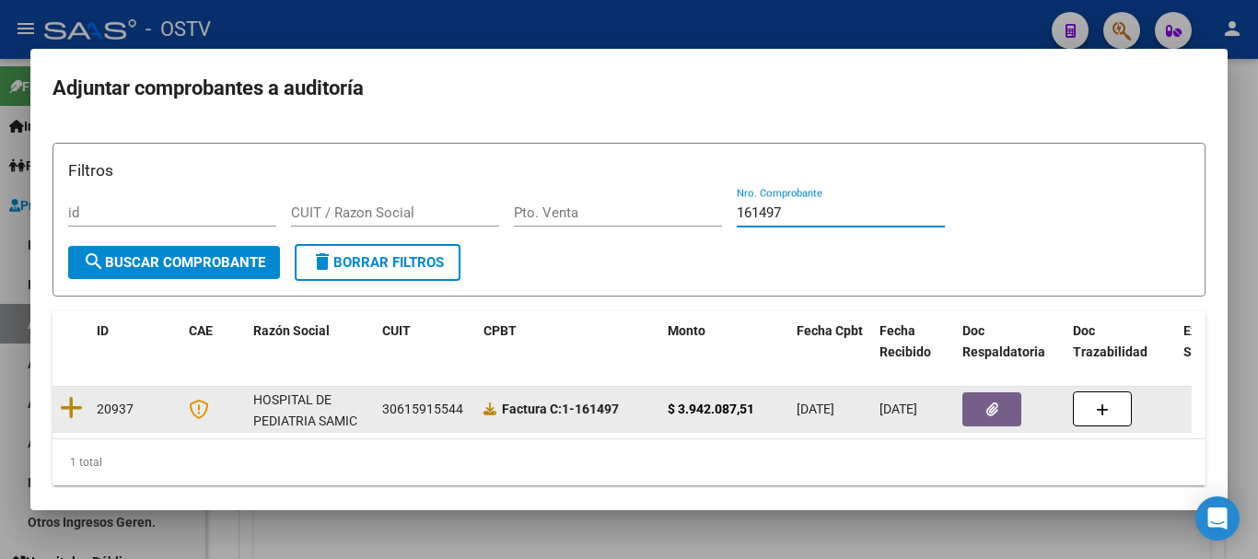
type input "161497"
click at [992, 407] on icon "button" at bounding box center [992, 409] width 12 height 14
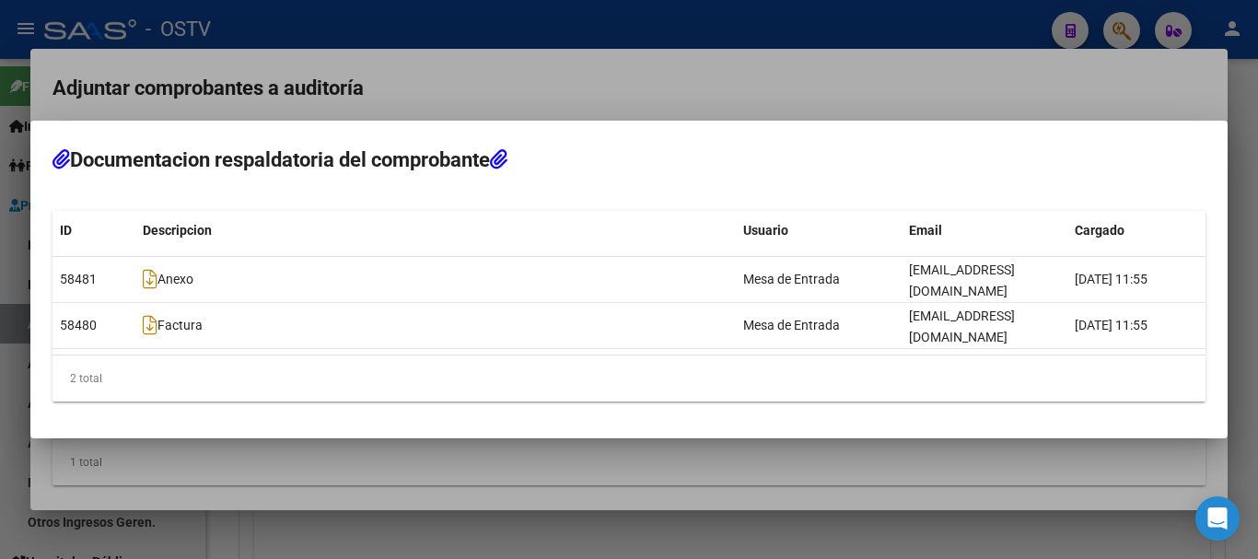
click at [235, 107] on div at bounding box center [629, 279] width 1258 height 559
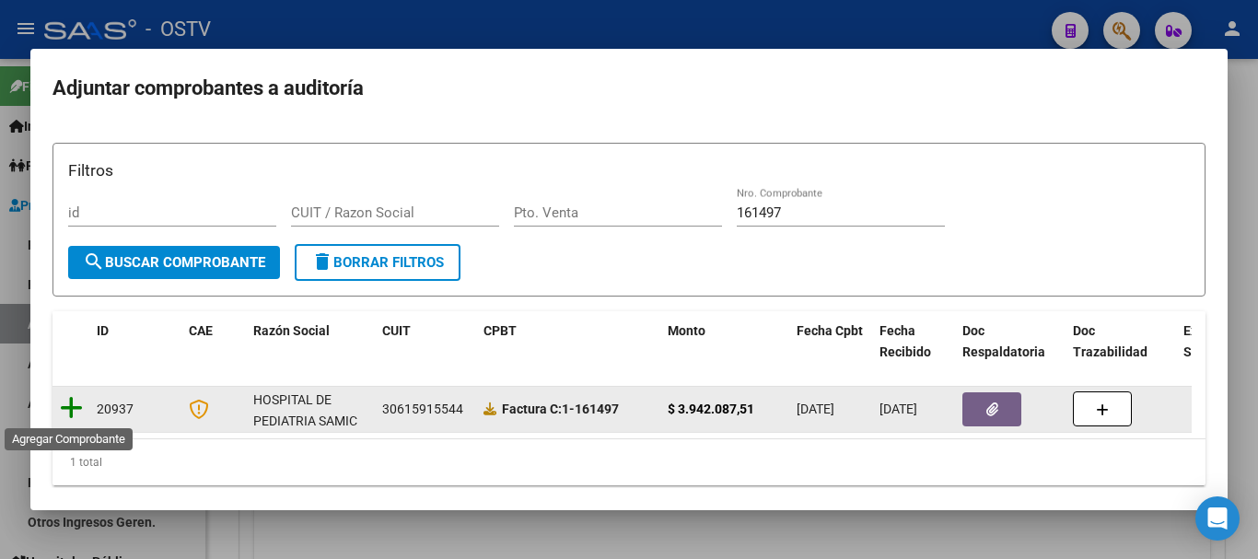
click at [73, 410] on icon at bounding box center [71, 408] width 23 height 26
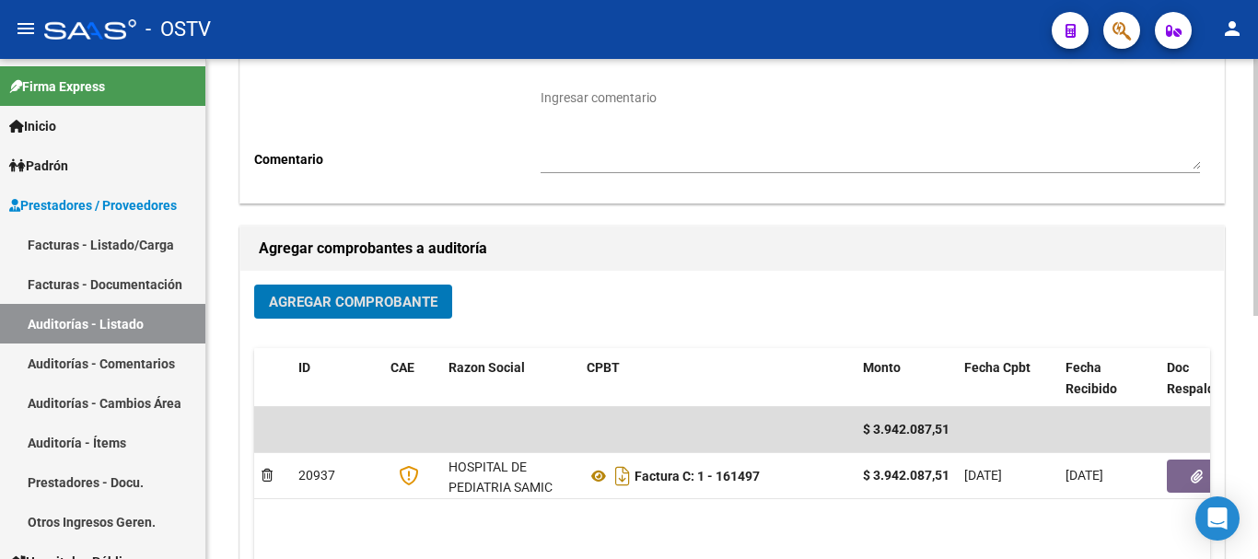
scroll to position [368, 0]
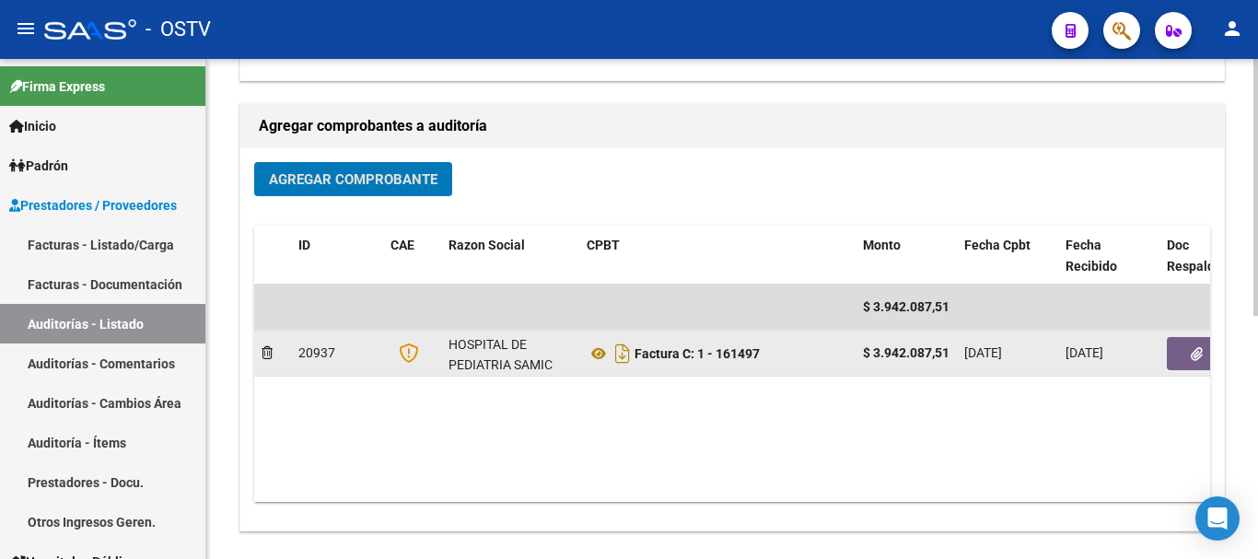
click at [1191, 350] on icon "button" at bounding box center [1197, 354] width 12 height 14
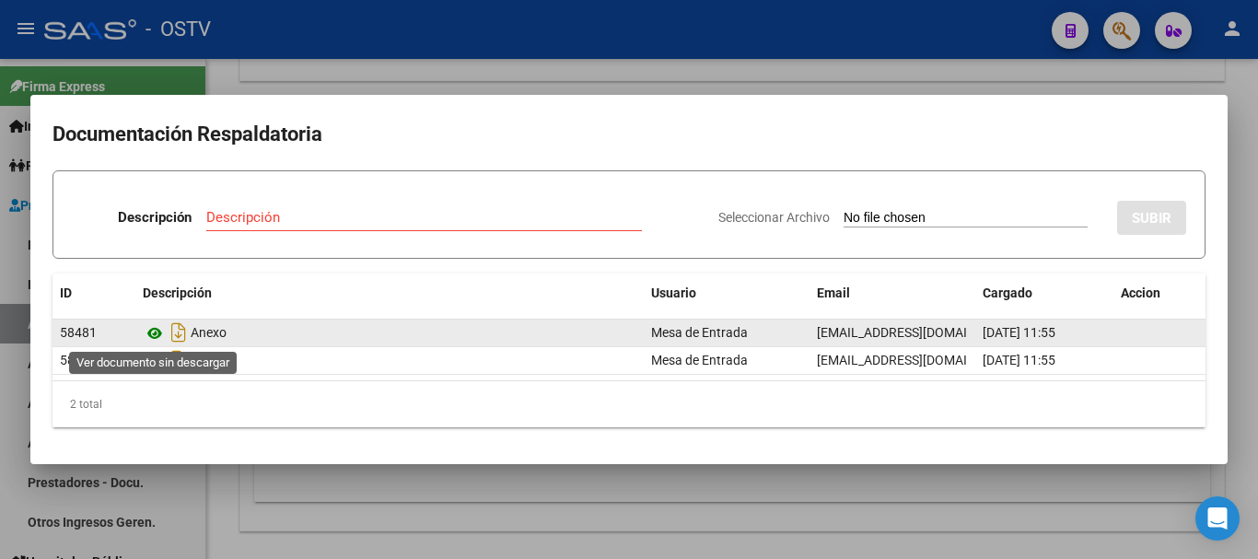
click at [153, 332] on icon at bounding box center [155, 333] width 24 height 22
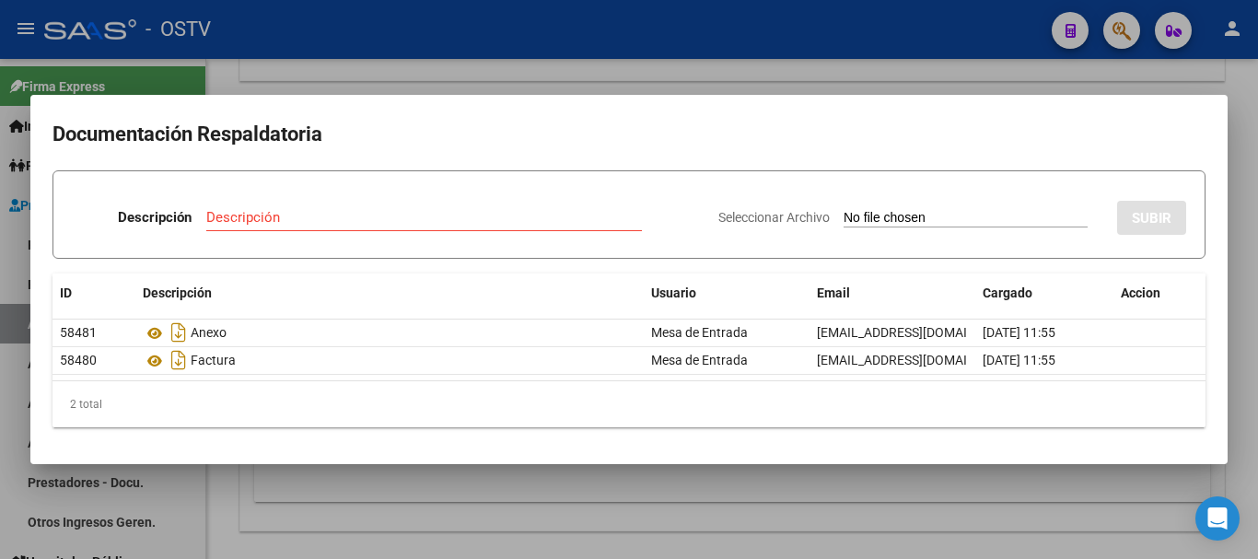
click at [426, 66] on div at bounding box center [629, 279] width 1258 height 559
